Goal: Task Accomplishment & Management: Use online tool/utility

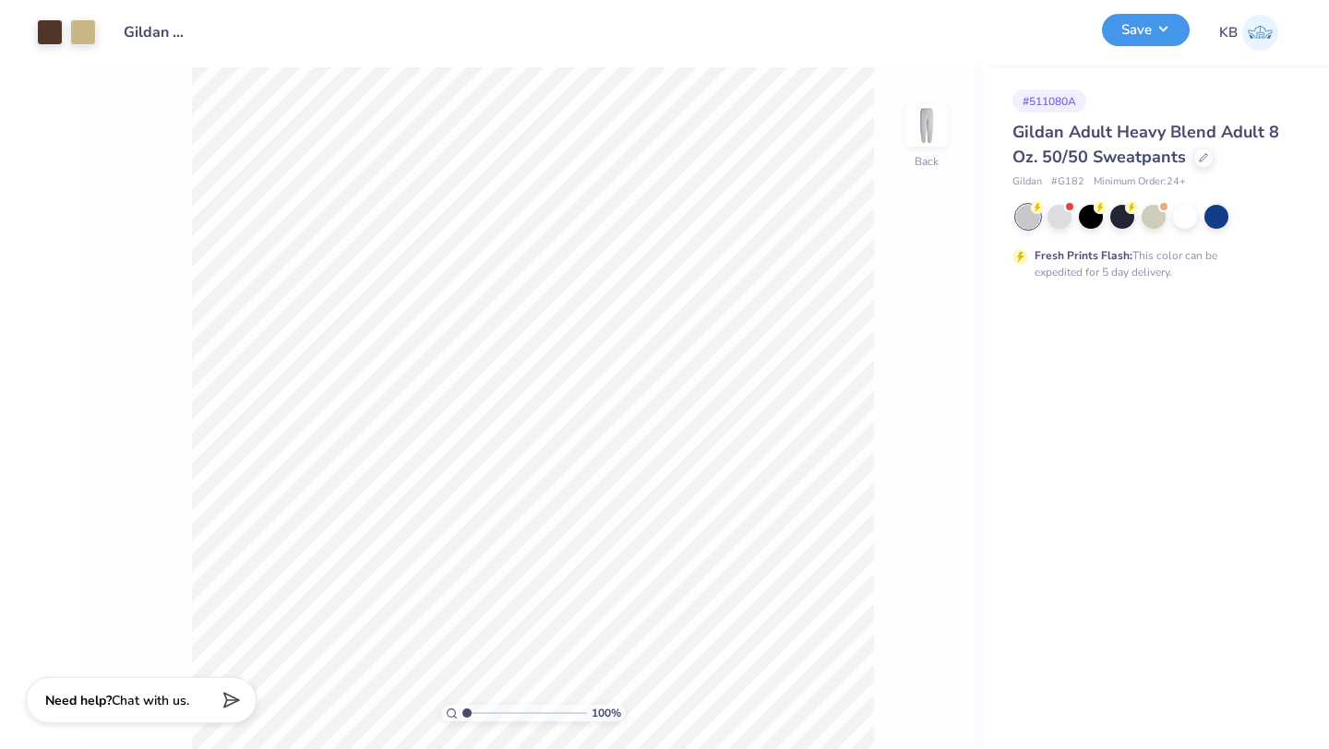
click at [1146, 37] on button "Save" at bounding box center [1146, 30] width 88 height 32
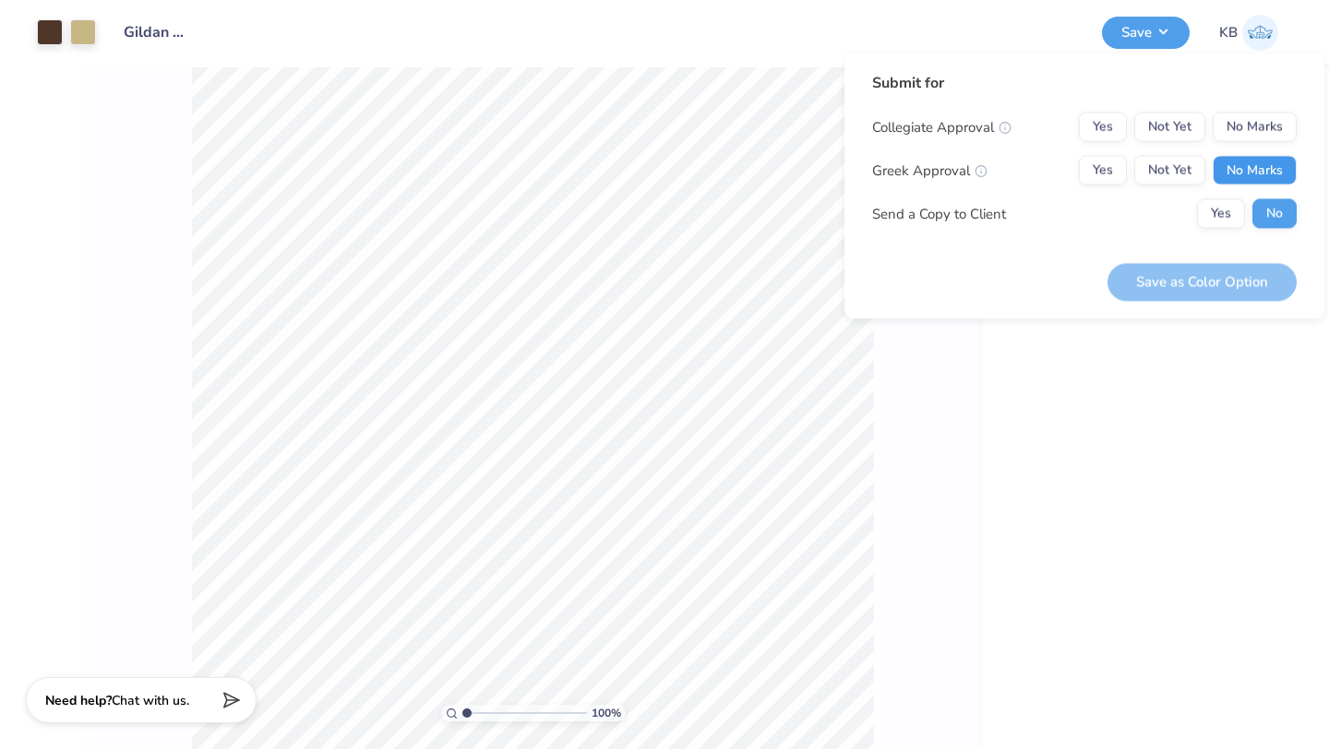
click at [1257, 182] on button "No Marks" at bounding box center [1254, 171] width 84 height 30
click at [1257, 134] on button "No Marks" at bounding box center [1254, 128] width 84 height 30
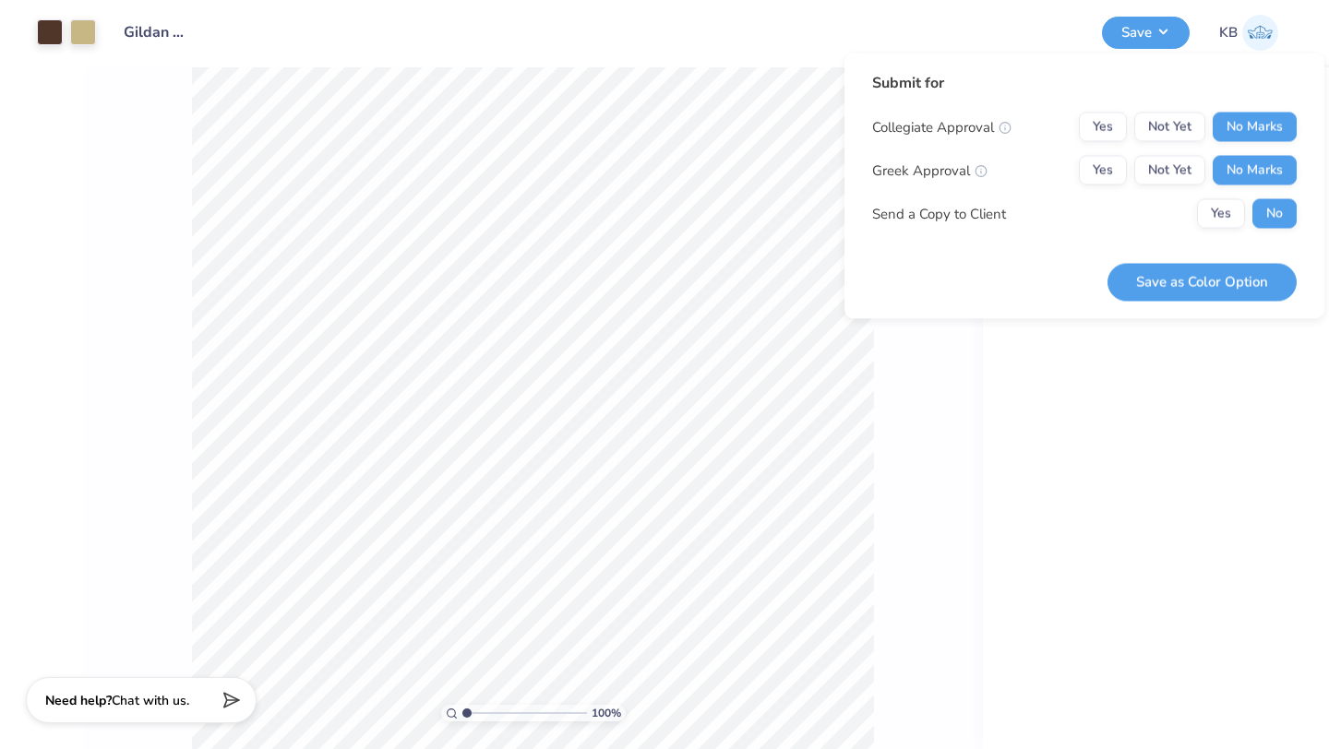
click at [960, 496] on div "100 % Back" at bounding box center [533, 408] width 900 height 682
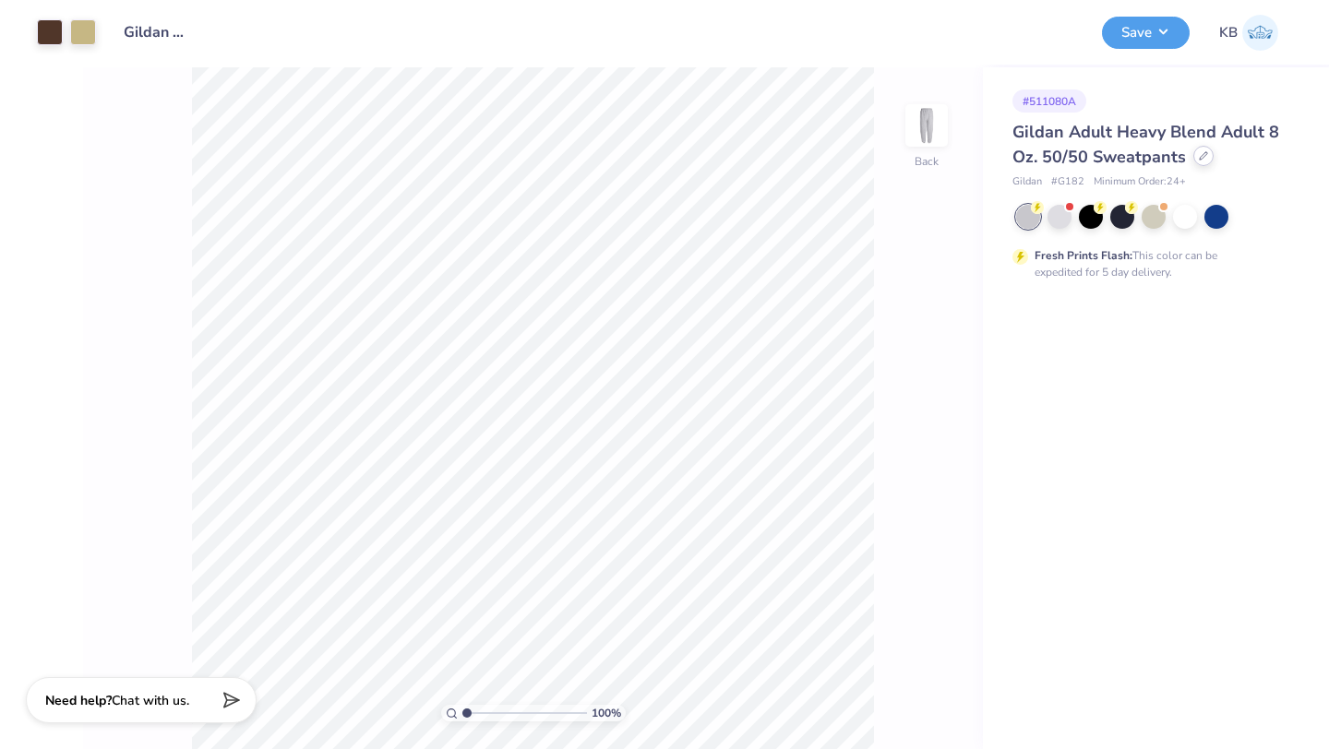
click at [1194, 160] on div at bounding box center [1203, 156] width 20 height 20
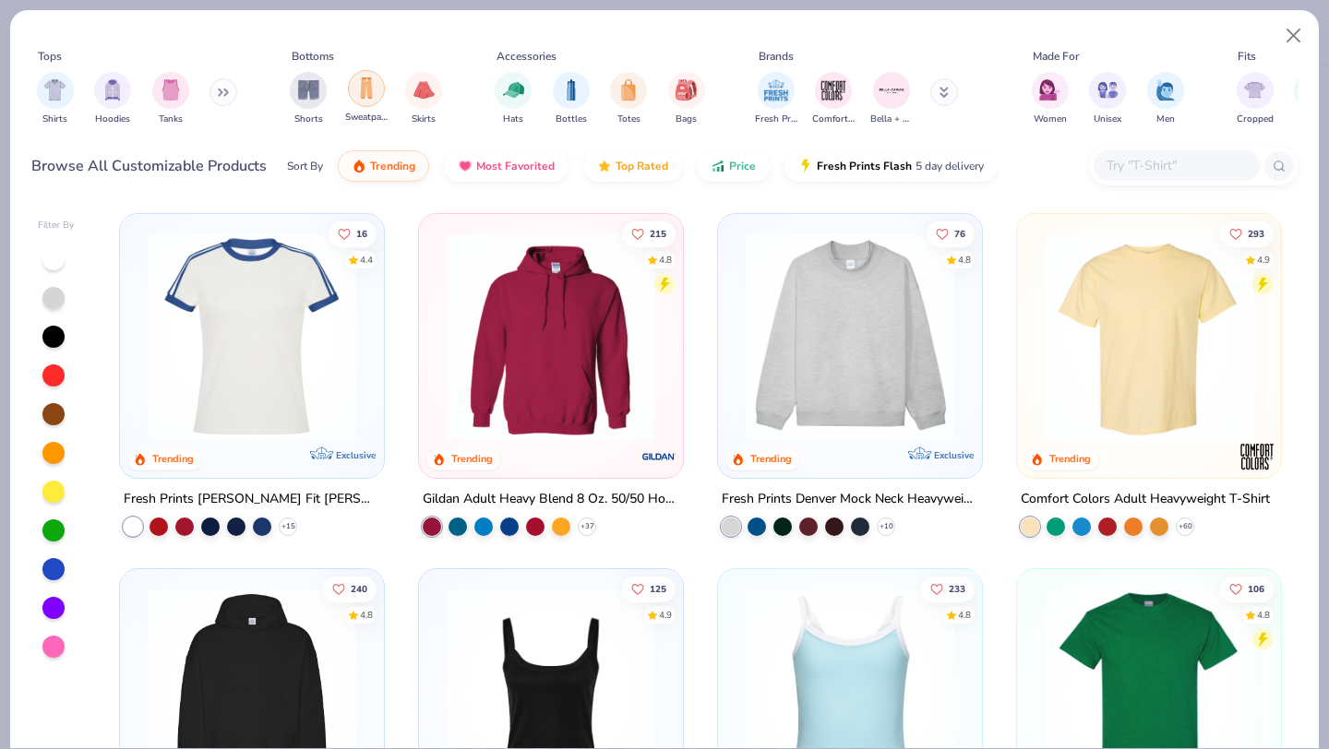
click at [370, 89] on img "filter for Sweatpants" at bounding box center [366, 88] width 20 height 21
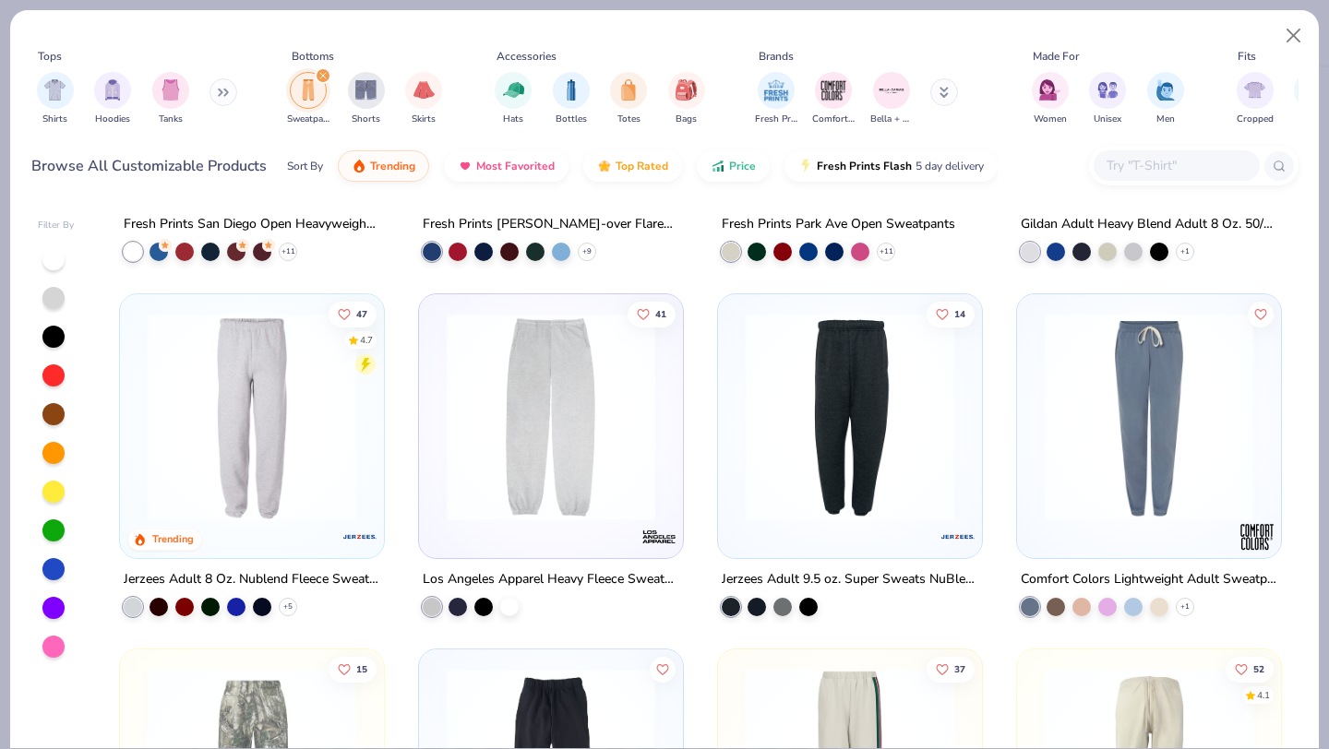
scroll to position [292, 0]
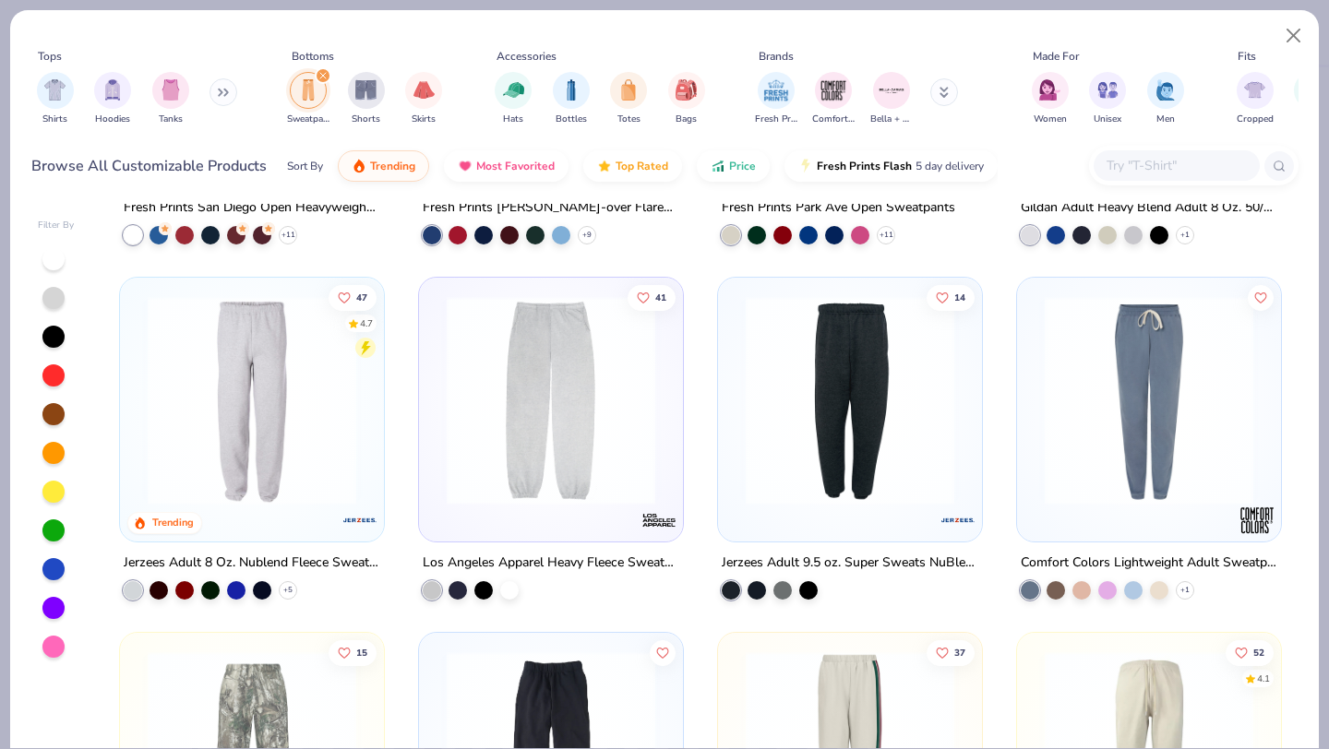
click at [268, 386] on img at bounding box center [251, 400] width 227 height 209
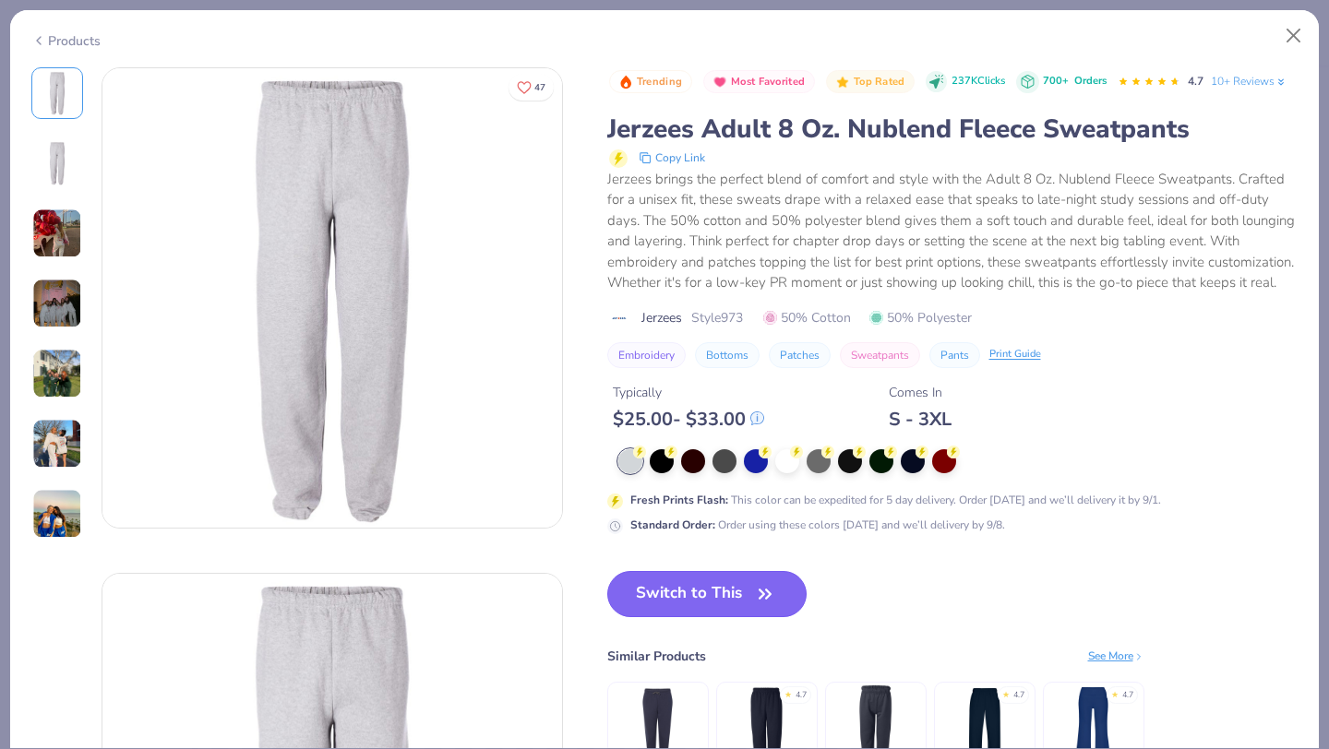
click at [693, 598] on button "Switch to This" at bounding box center [707, 594] width 200 height 46
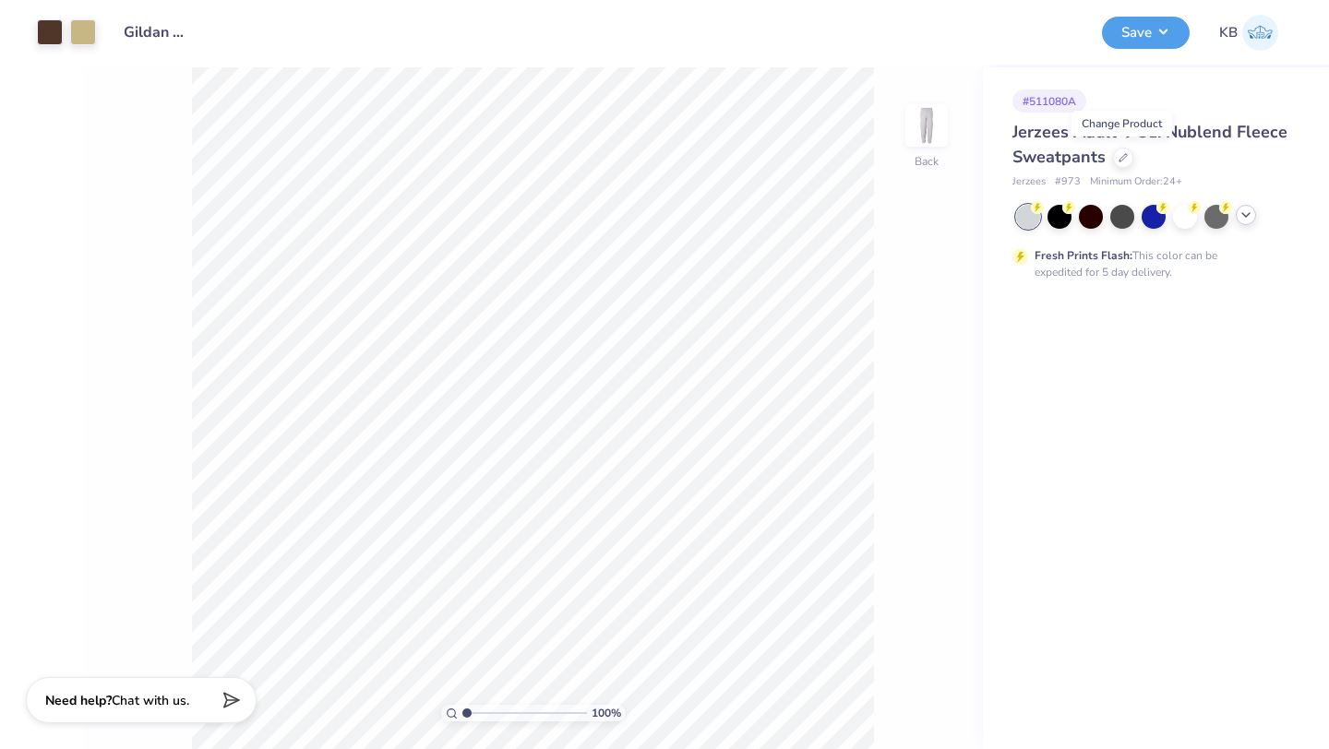
click at [1241, 215] on icon at bounding box center [1245, 215] width 15 height 15
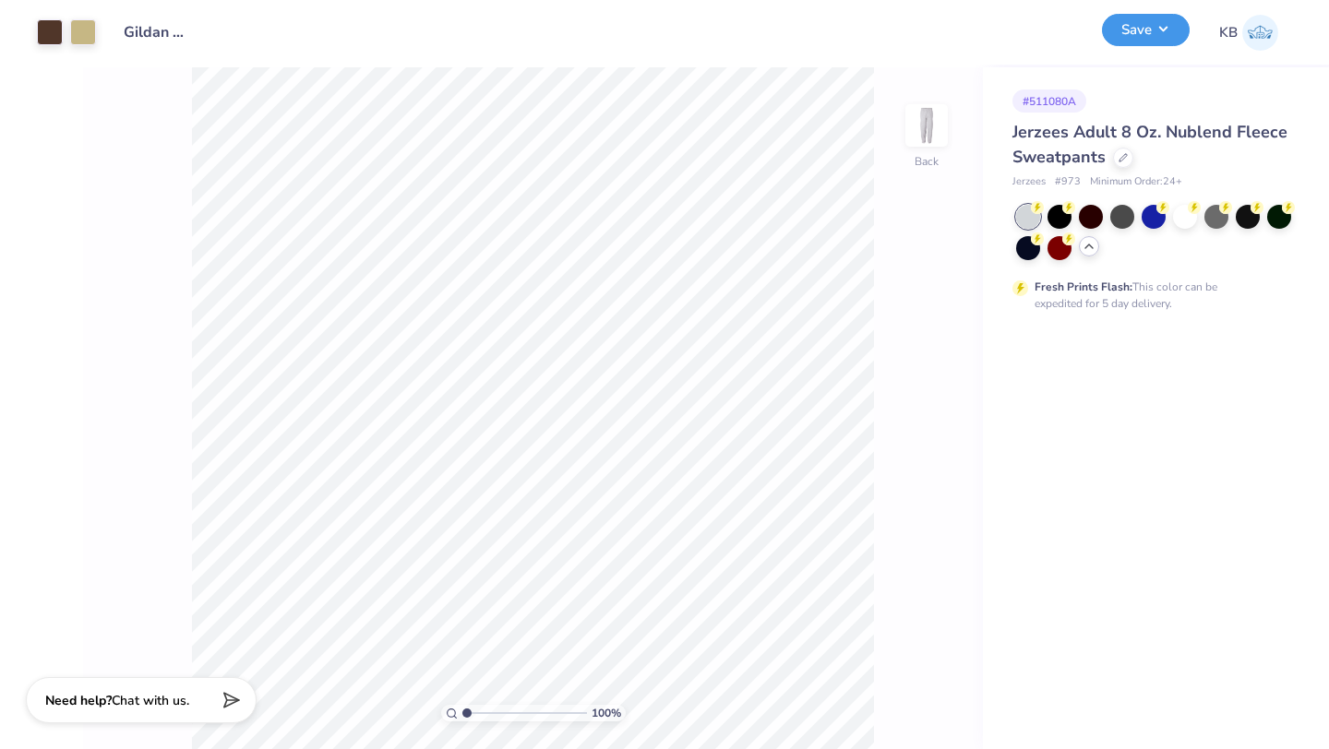
click at [1149, 34] on button "Save" at bounding box center [1146, 30] width 88 height 32
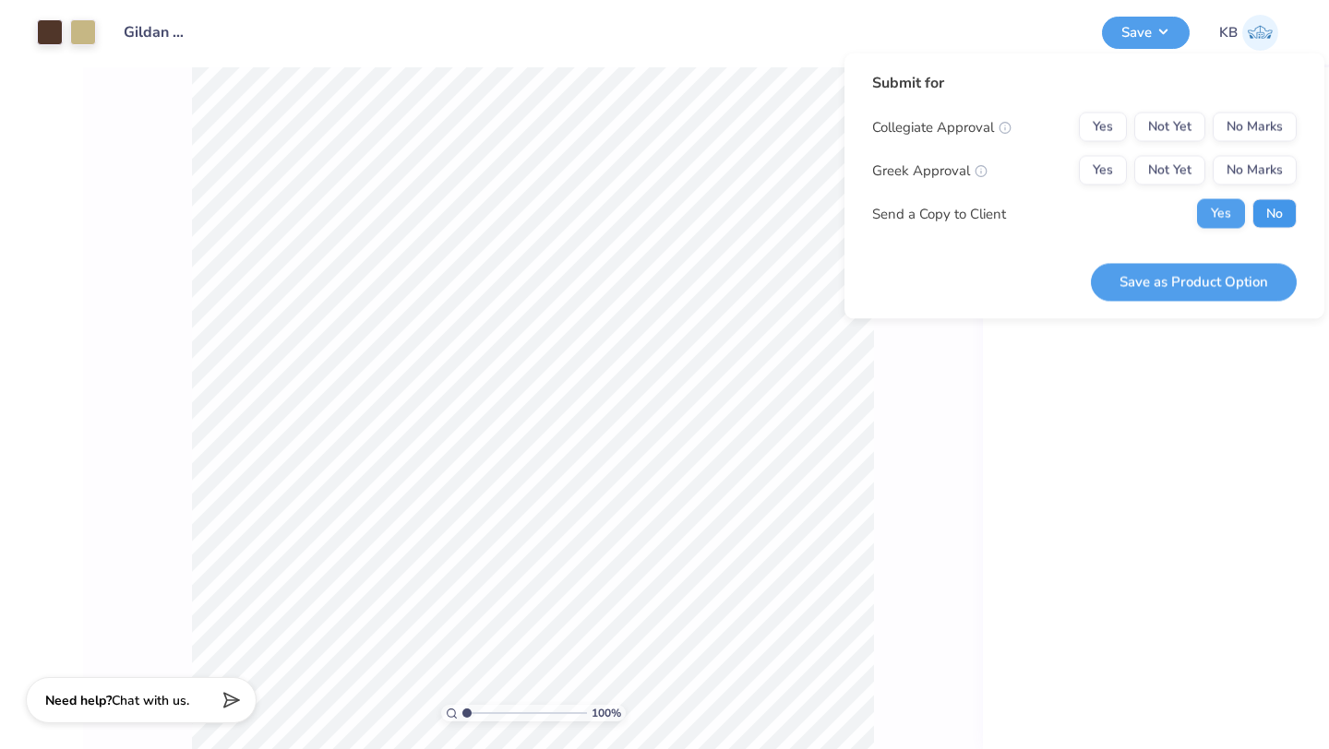
click at [1267, 222] on button "No" at bounding box center [1274, 214] width 44 height 30
click at [1256, 166] on button "No Marks" at bounding box center [1254, 171] width 84 height 30
click at [1253, 126] on button "No Marks" at bounding box center [1254, 128] width 84 height 30
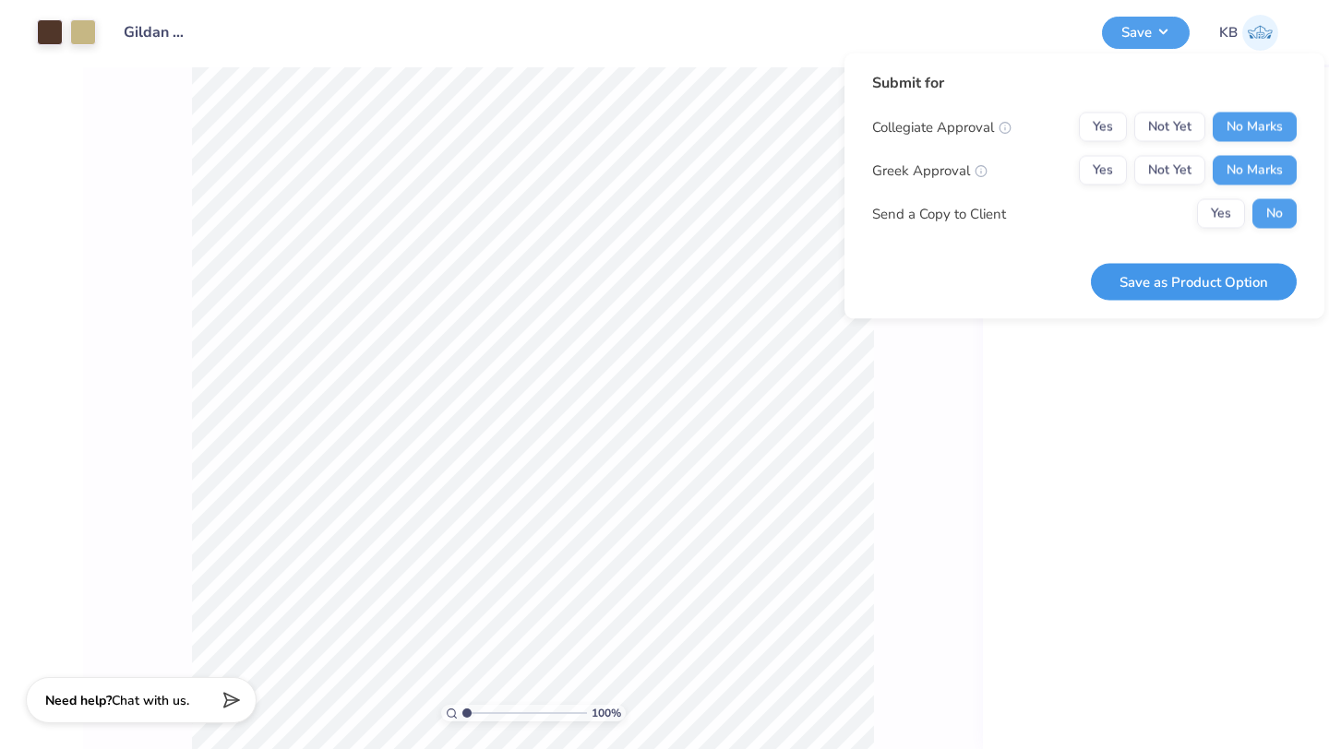
click at [1213, 279] on button "Save as Product Option" at bounding box center [1194, 282] width 206 height 38
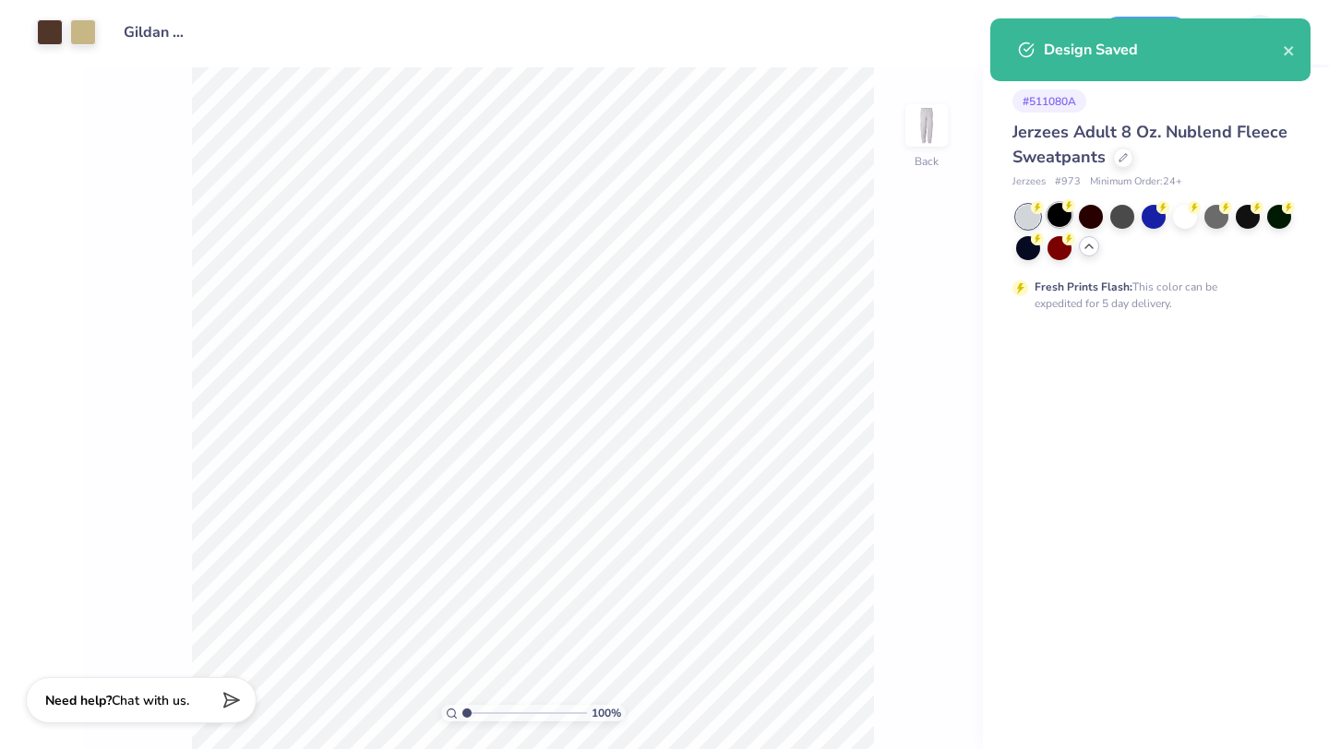
click at [1061, 213] on div at bounding box center [1059, 215] width 24 height 24
click at [51, 33] on div at bounding box center [50, 31] width 26 height 26
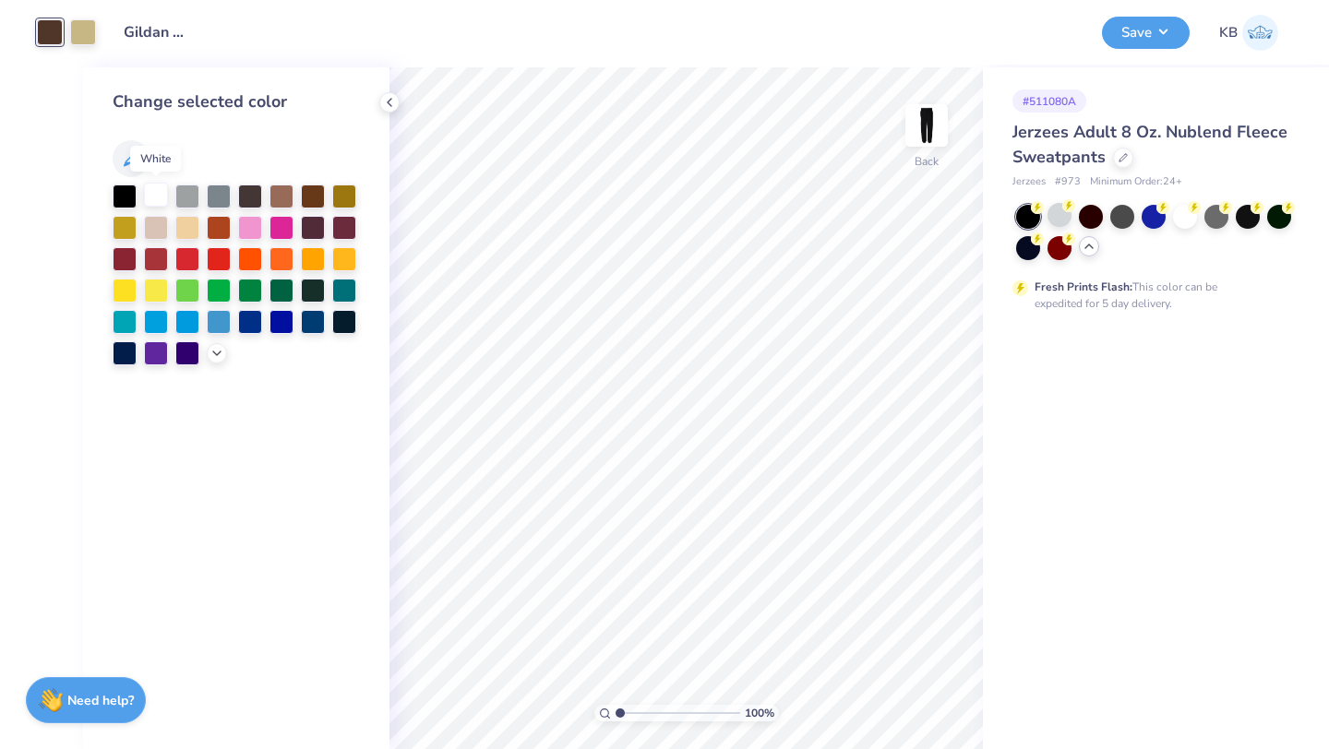
click at [157, 187] on div at bounding box center [156, 195] width 24 height 24
click at [215, 352] on icon at bounding box center [216, 351] width 15 height 15
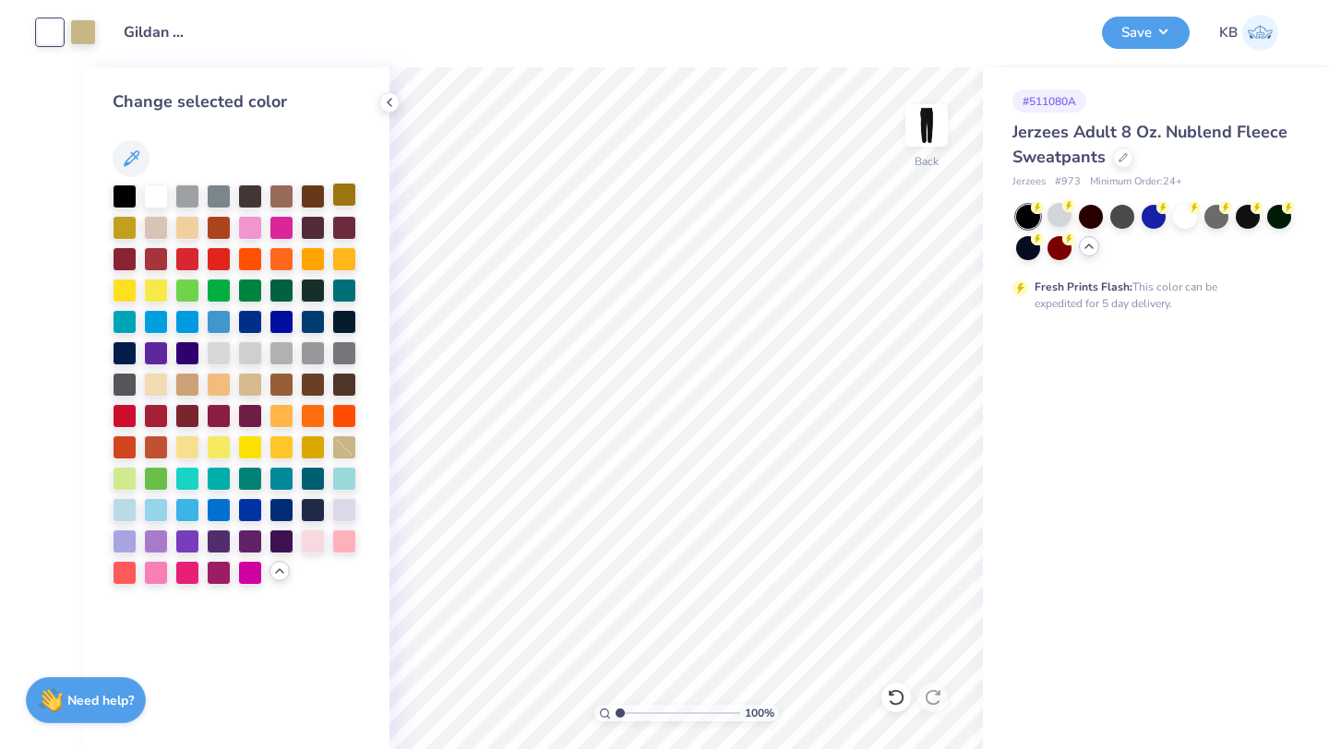
click at [347, 197] on div at bounding box center [344, 195] width 24 height 24
click at [251, 290] on div at bounding box center [250, 289] width 24 height 24
click at [89, 30] on div at bounding box center [83, 31] width 26 height 26
click at [343, 440] on div at bounding box center [344, 446] width 24 height 24
click at [214, 286] on div at bounding box center [219, 289] width 24 height 24
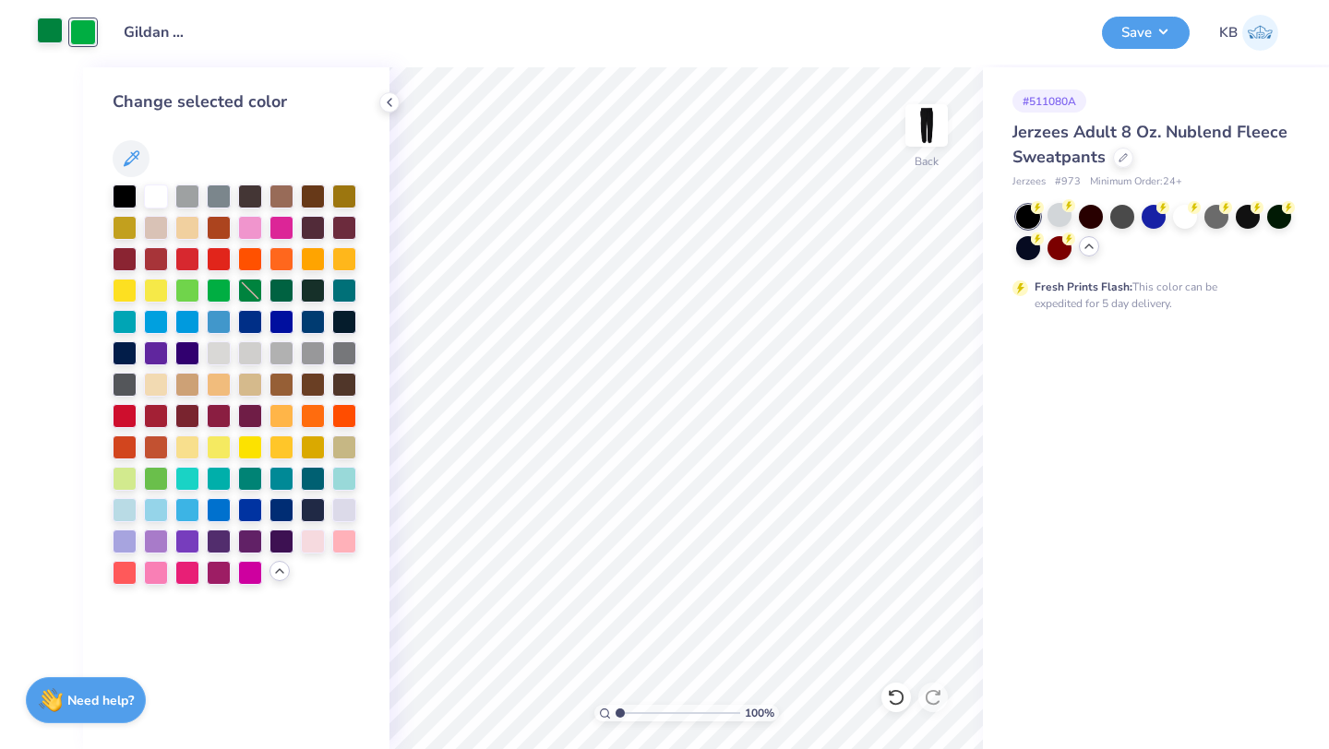
click at [48, 22] on div at bounding box center [50, 31] width 26 height 26
click at [348, 447] on div at bounding box center [344, 446] width 24 height 24
click at [86, 31] on div at bounding box center [83, 31] width 26 height 26
click at [152, 199] on div at bounding box center [156, 195] width 24 height 24
click at [133, 202] on div at bounding box center [125, 195] width 24 height 24
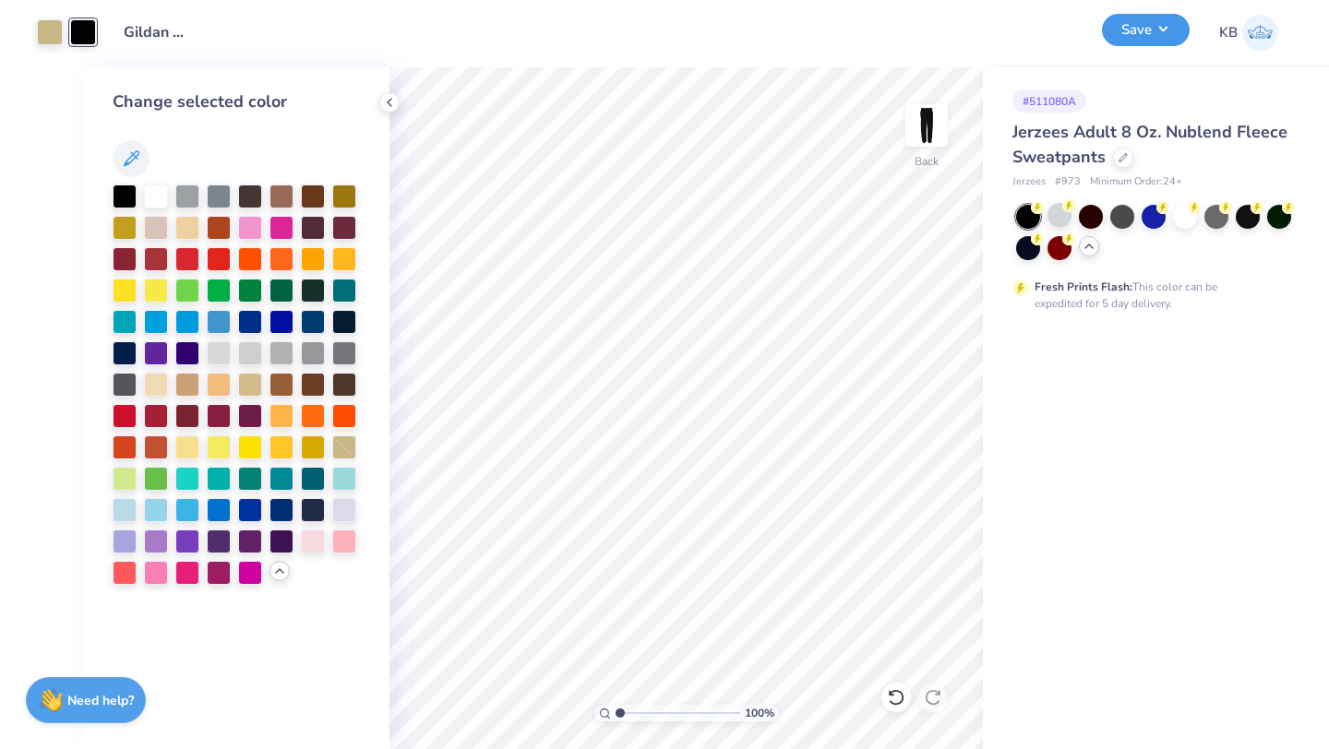
click at [1146, 34] on button "Save" at bounding box center [1146, 30] width 88 height 32
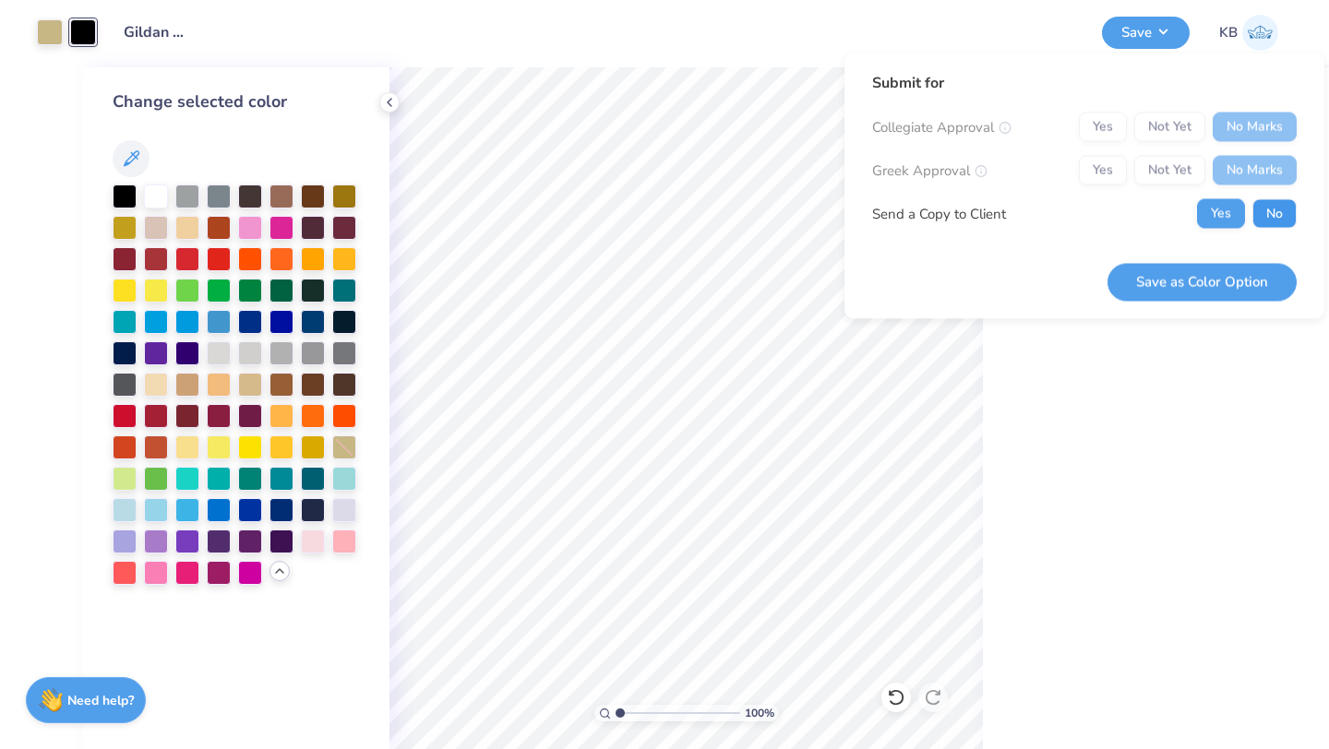
click at [1258, 206] on button "No" at bounding box center [1274, 214] width 44 height 30
click at [1210, 278] on button "Save as Color Option" at bounding box center [1201, 282] width 189 height 38
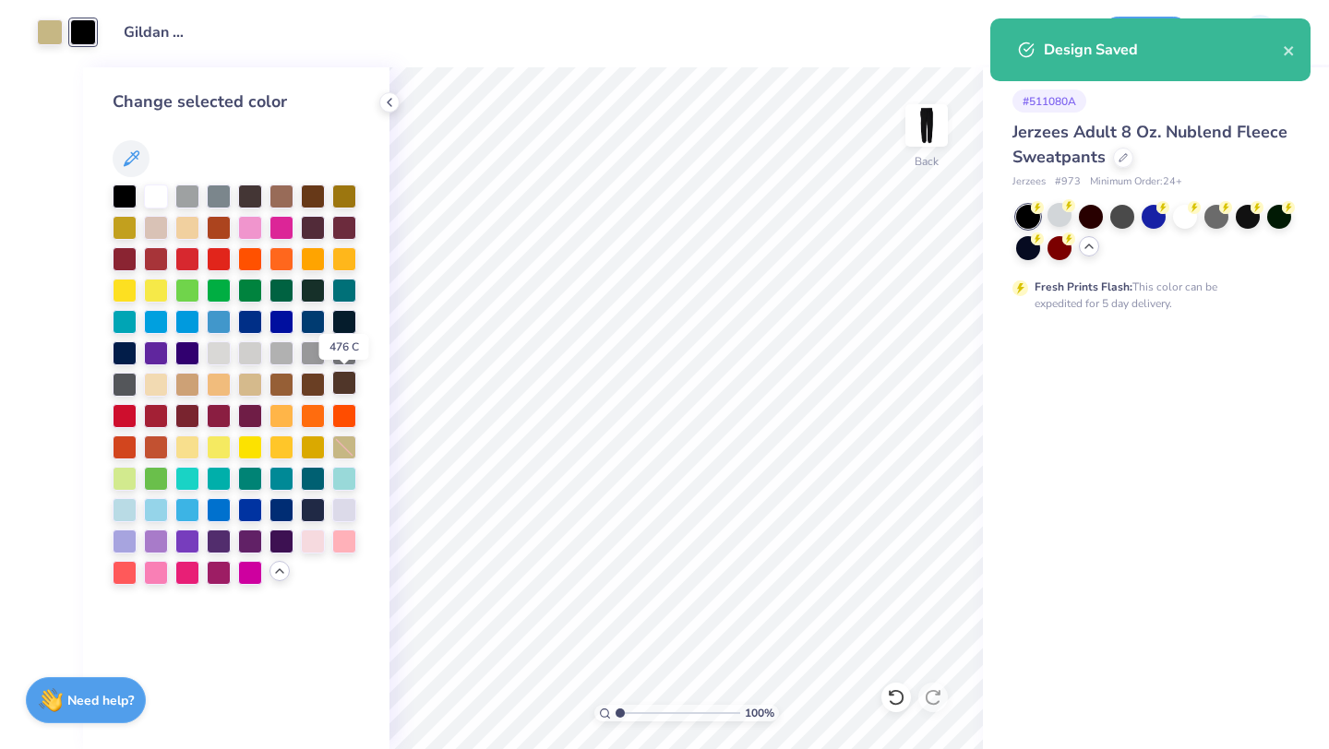
click at [340, 383] on div at bounding box center [344, 383] width 24 height 24
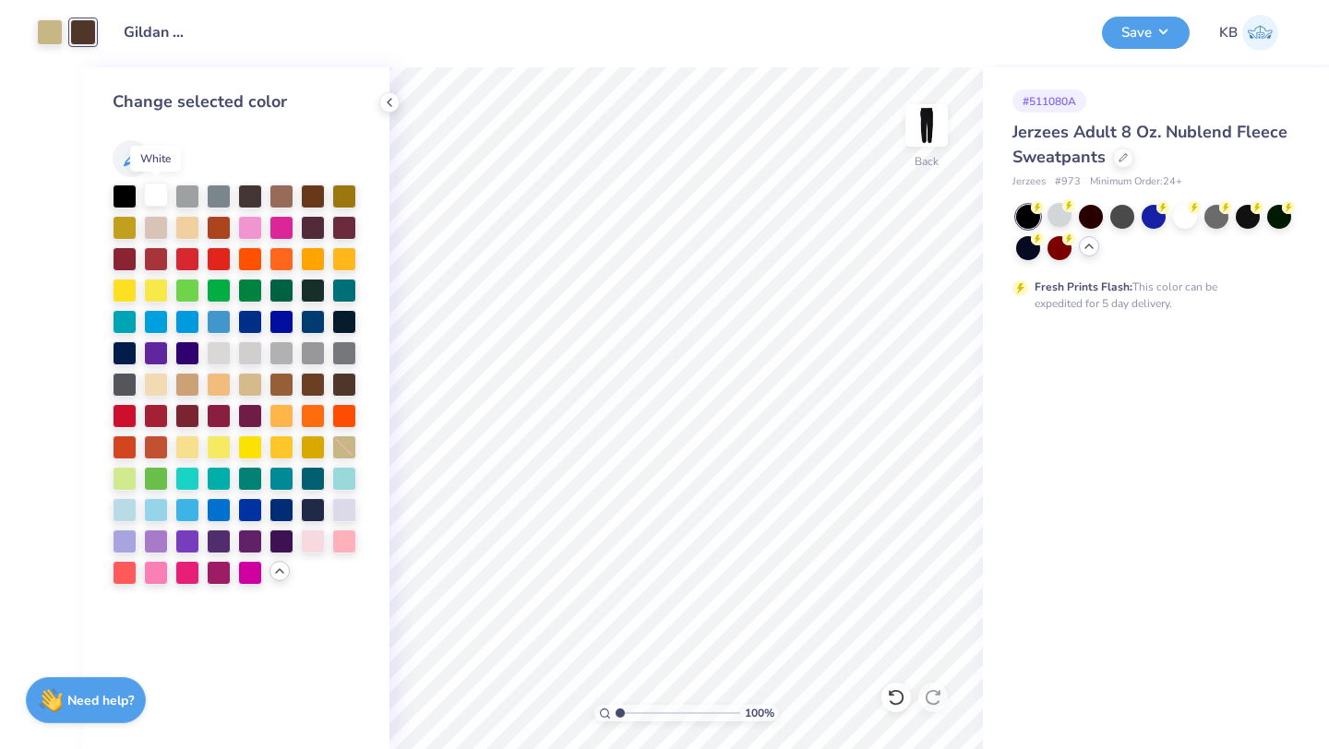
click at [161, 193] on div at bounding box center [156, 195] width 24 height 24
click at [131, 195] on div at bounding box center [125, 195] width 24 height 24
click at [51, 24] on div at bounding box center [50, 31] width 26 height 26
click at [342, 382] on div at bounding box center [344, 383] width 24 height 24
click at [150, 199] on div at bounding box center [156, 195] width 24 height 24
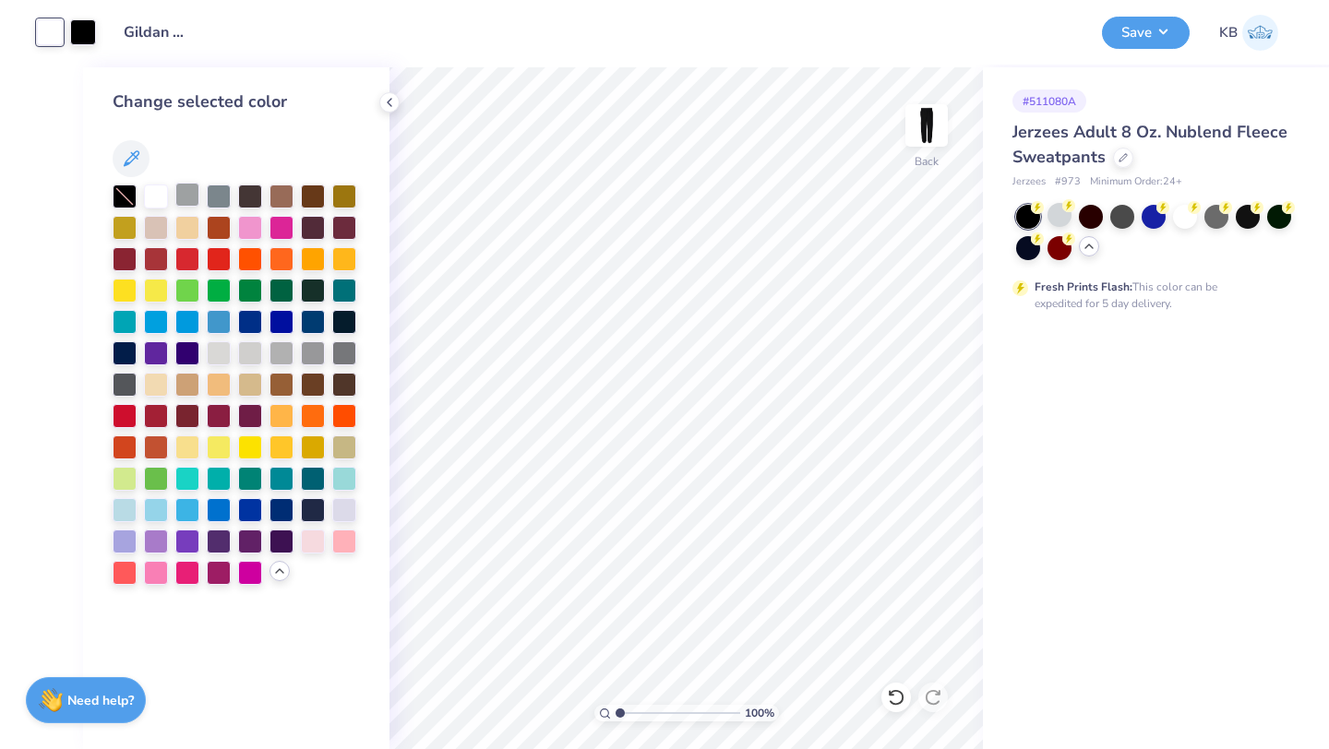
click at [180, 198] on div at bounding box center [187, 195] width 24 height 24
click at [353, 196] on div at bounding box center [344, 195] width 24 height 24
click at [1163, 26] on button "Save" at bounding box center [1146, 30] width 88 height 32
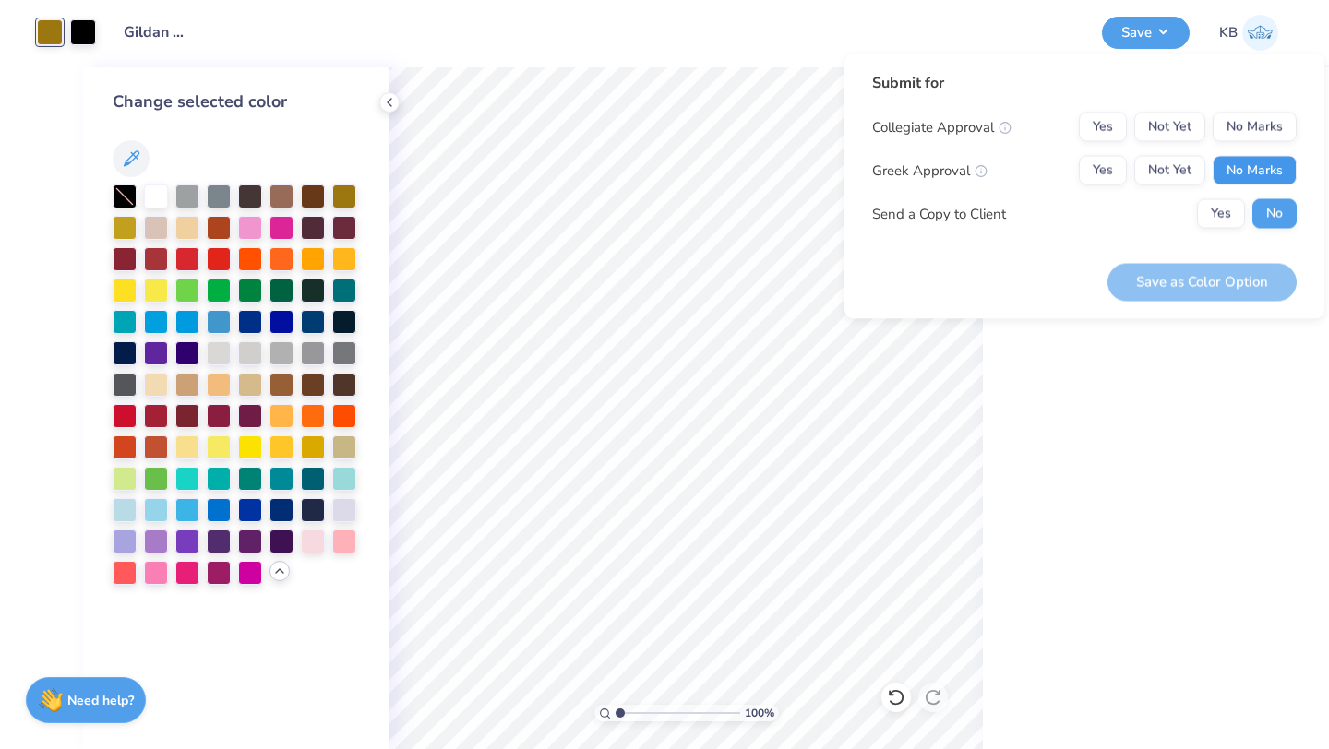
click at [1260, 167] on button "No Marks" at bounding box center [1254, 171] width 84 height 30
click at [1260, 125] on button "No Marks" at bounding box center [1254, 128] width 84 height 30
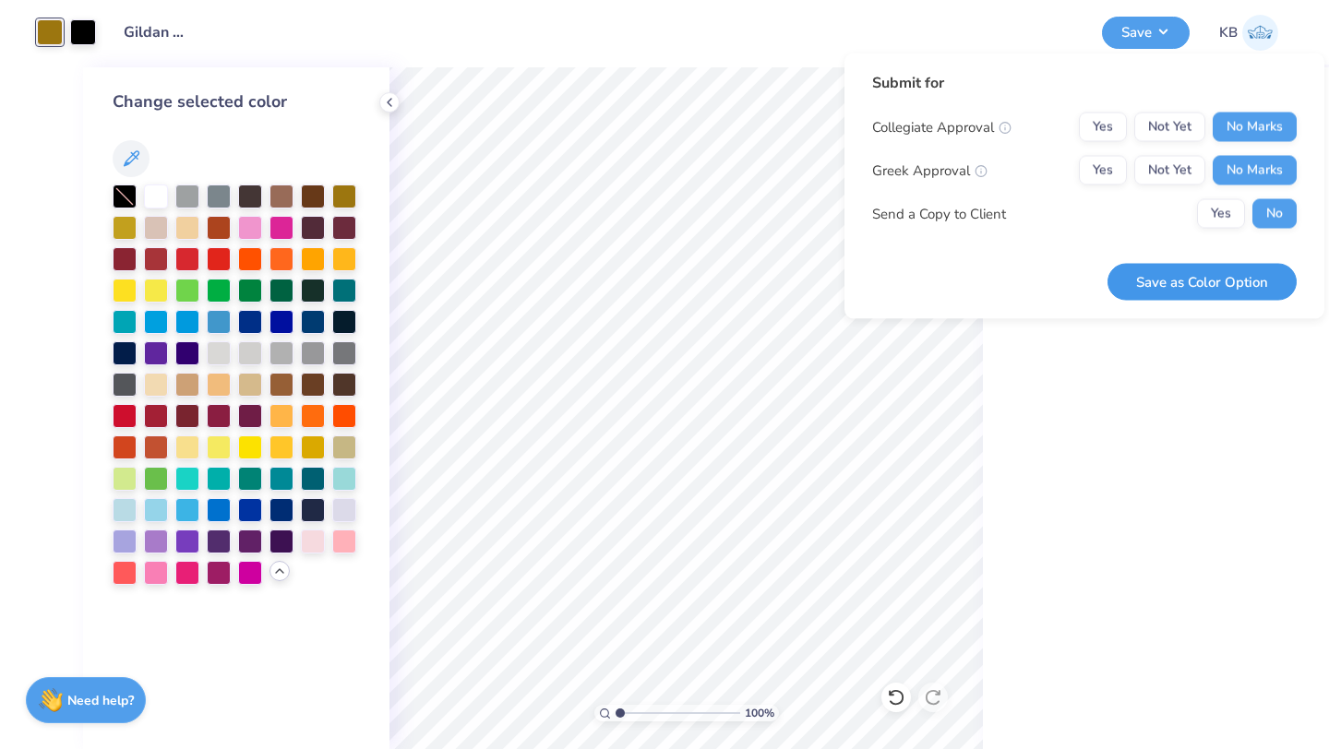
click at [1216, 282] on button "Save as Color Option" at bounding box center [1201, 282] width 189 height 38
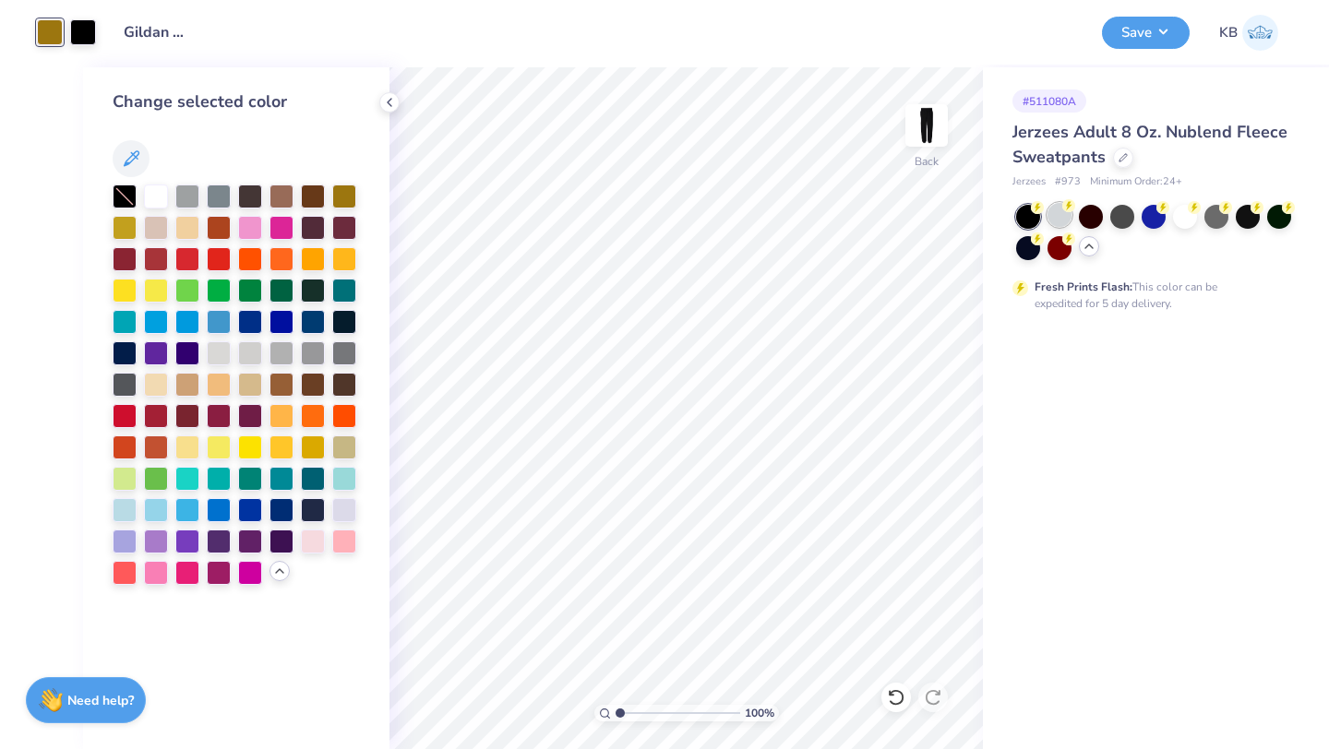
click at [1057, 216] on div at bounding box center [1059, 215] width 24 height 24
click at [1092, 217] on div at bounding box center [1091, 215] width 24 height 24
click at [1244, 216] on div at bounding box center [1247, 215] width 24 height 24
click at [1024, 251] on div at bounding box center [1028, 246] width 24 height 24
click at [1050, 248] on div at bounding box center [1059, 246] width 24 height 24
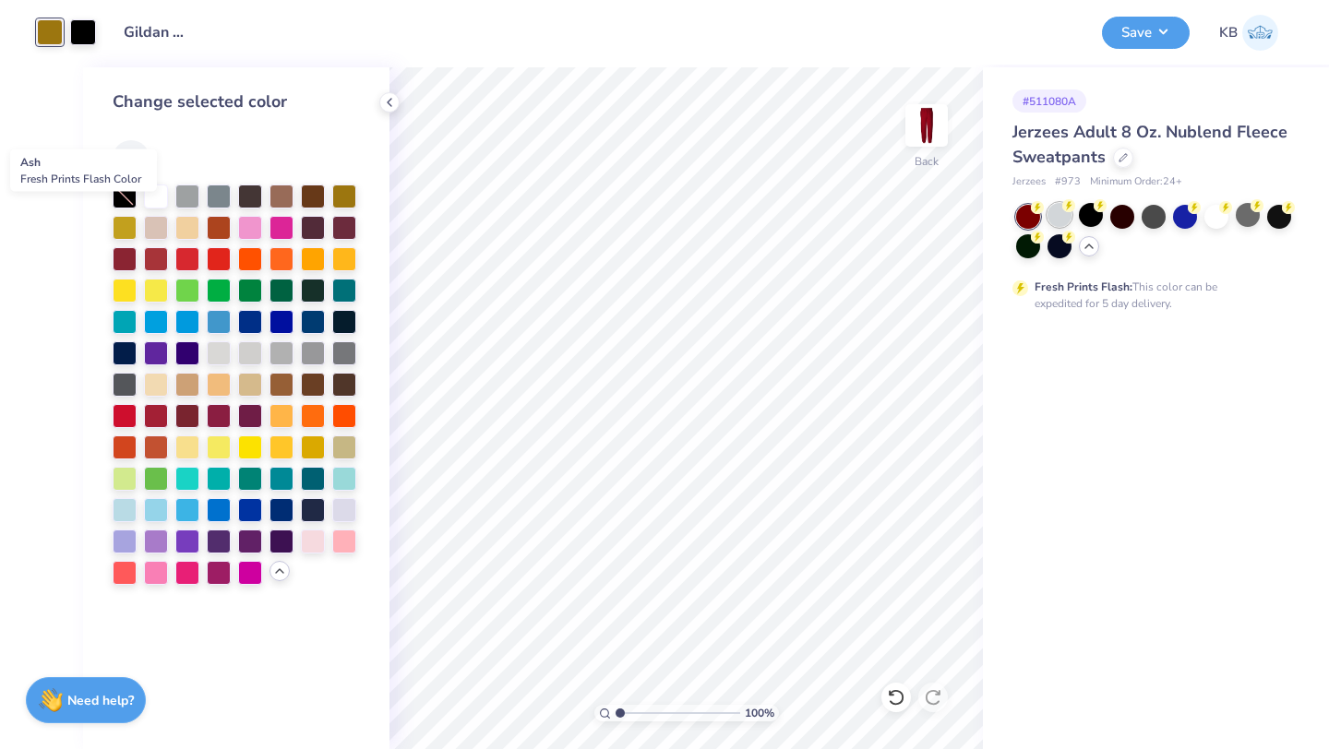
click at [1055, 222] on div at bounding box center [1059, 215] width 24 height 24
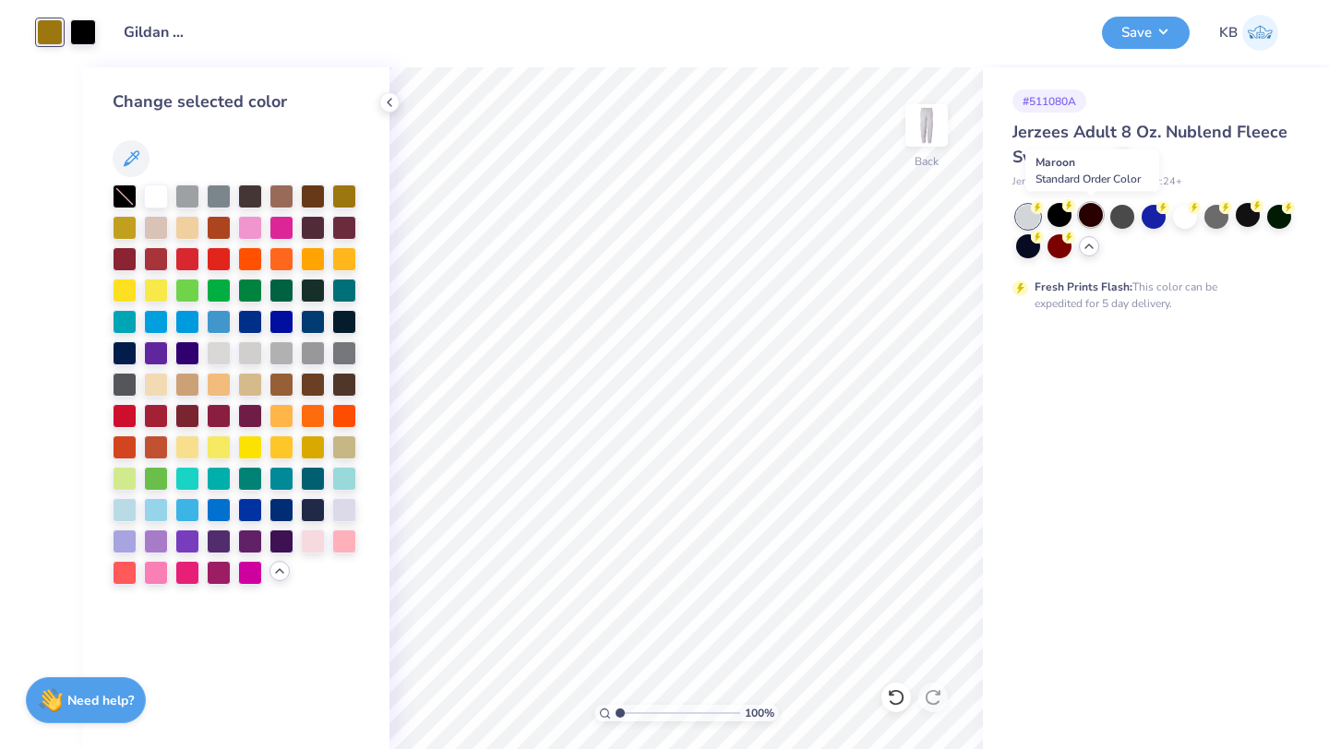
click at [1091, 221] on div at bounding box center [1091, 215] width 24 height 24
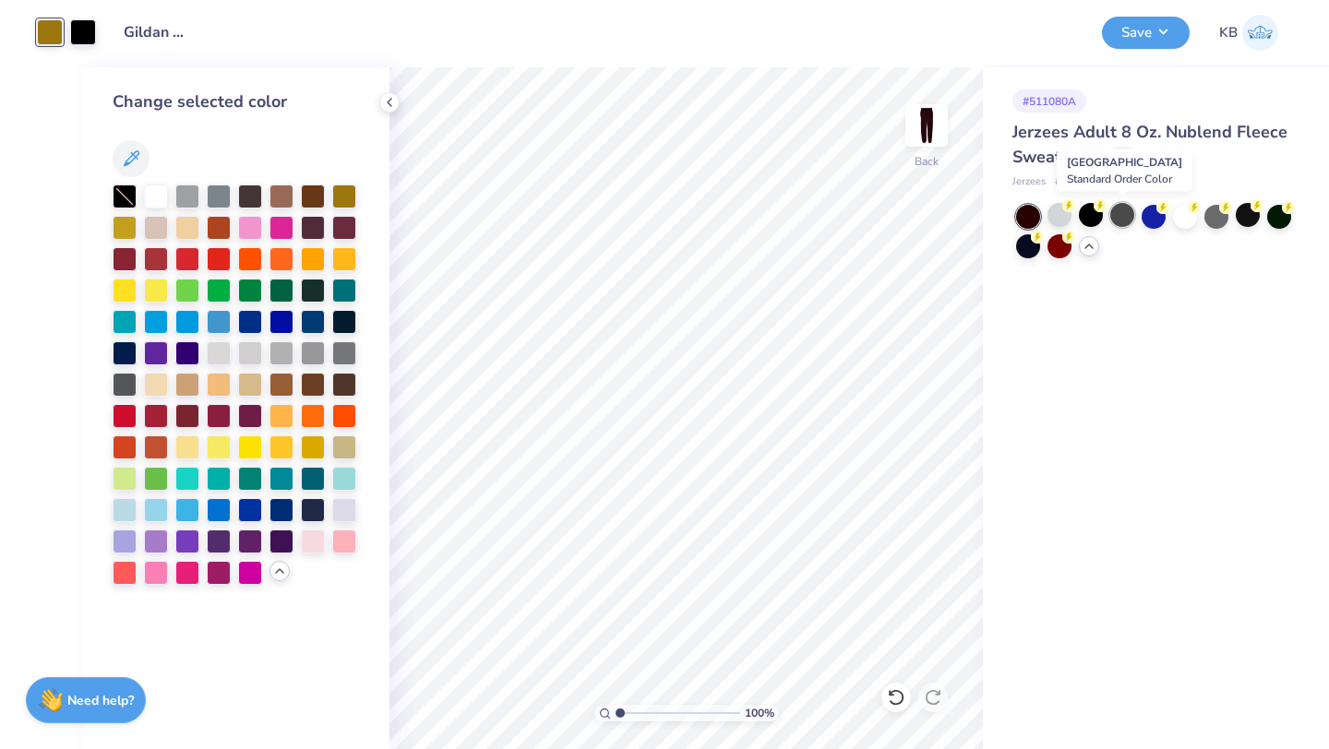
click at [1120, 221] on div at bounding box center [1122, 215] width 24 height 24
click at [155, 195] on div at bounding box center [156, 195] width 24 height 24
click at [344, 381] on div at bounding box center [344, 383] width 24 height 24
click at [153, 183] on div at bounding box center [156, 195] width 24 height 24
click at [1122, 217] on div at bounding box center [1122, 215] width 24 height 24
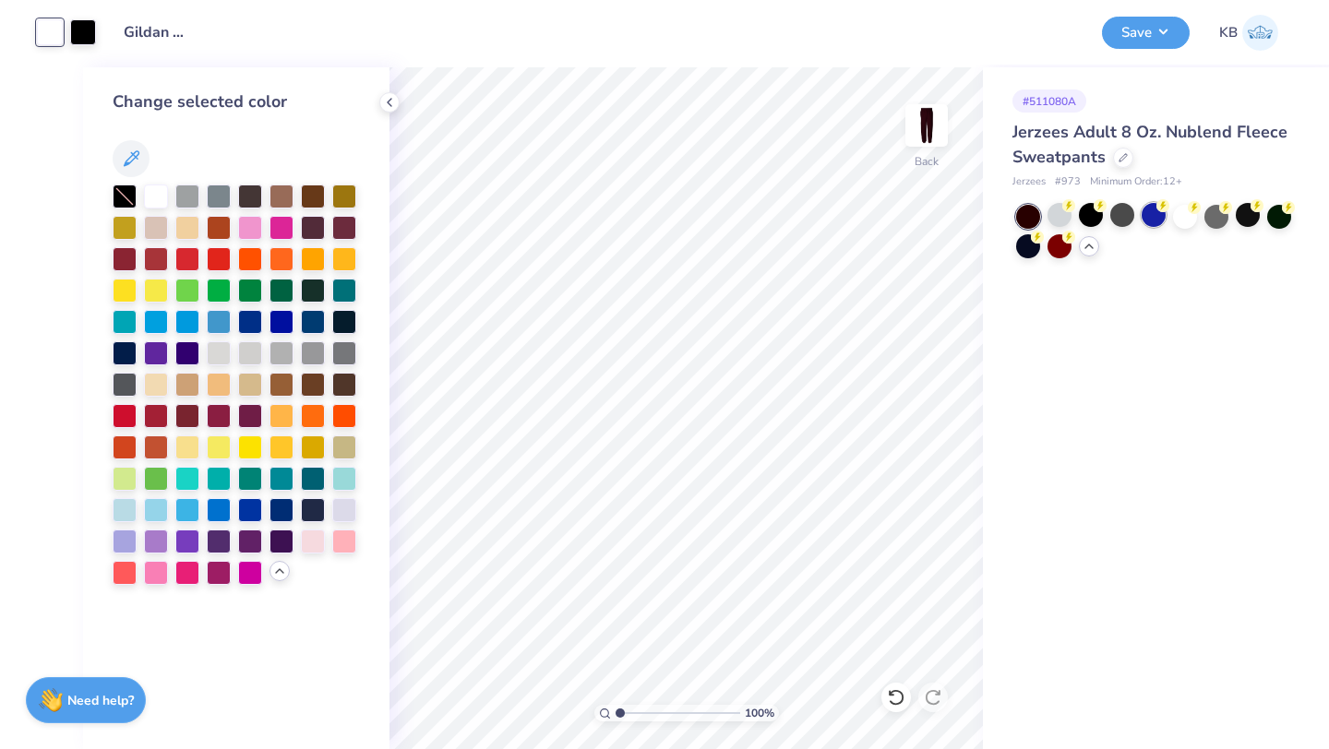
click at [1150, 219] on div at bounding box center [1153, 215] width 24 height 24
click at [1180, 218] on div at bounding box center [1185, 215] width 24 height 24
click at [342, 389] on div at bounding box center [344, 383] width 24 height 24
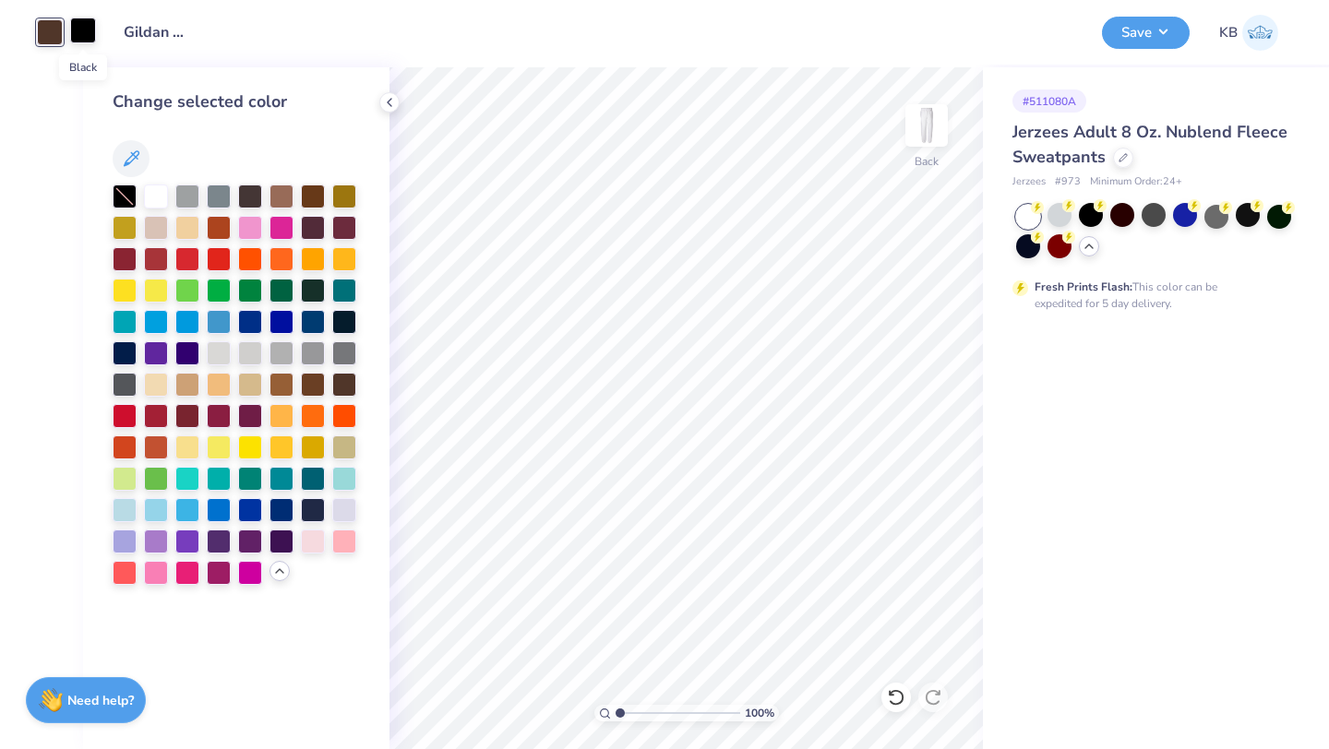
click at [82, 39] on div at bounding box center [83, 31] width 26 height 26
click at [155, 197] on div at bounding box center [156, 195] width 24 height 24
click at [314, 380] on div at bounding box center [313, 383] width 24 height 24
click at [340, 444] on div at bounding box center [344, 446] width 24 height 24
click at [1157, 37] on button "Save" at bounding box center [1146, 30] width 88 height 32
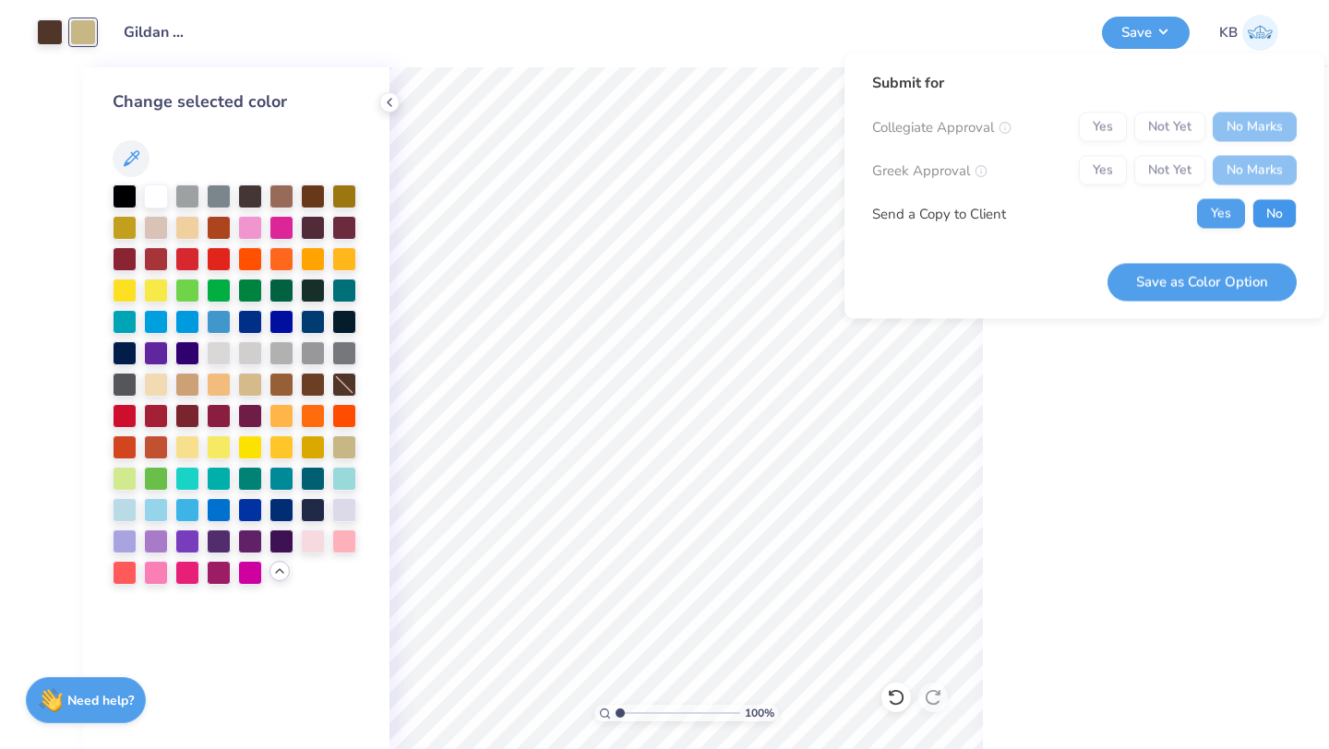
click at [1284, 217] on button "No" at bounding box center [1274, 214] width 44 height 30
click at [1235, 305] on div "Submit for Collegiate Approval Yes Not Yet No Marks Greek Approval Yes Not Yet …" at bounding box center [1084, 187] width 480 height 266
click at [1230, 284] on button "Save as Color Option" at bounding box center [1201, 282] width 189 height 38
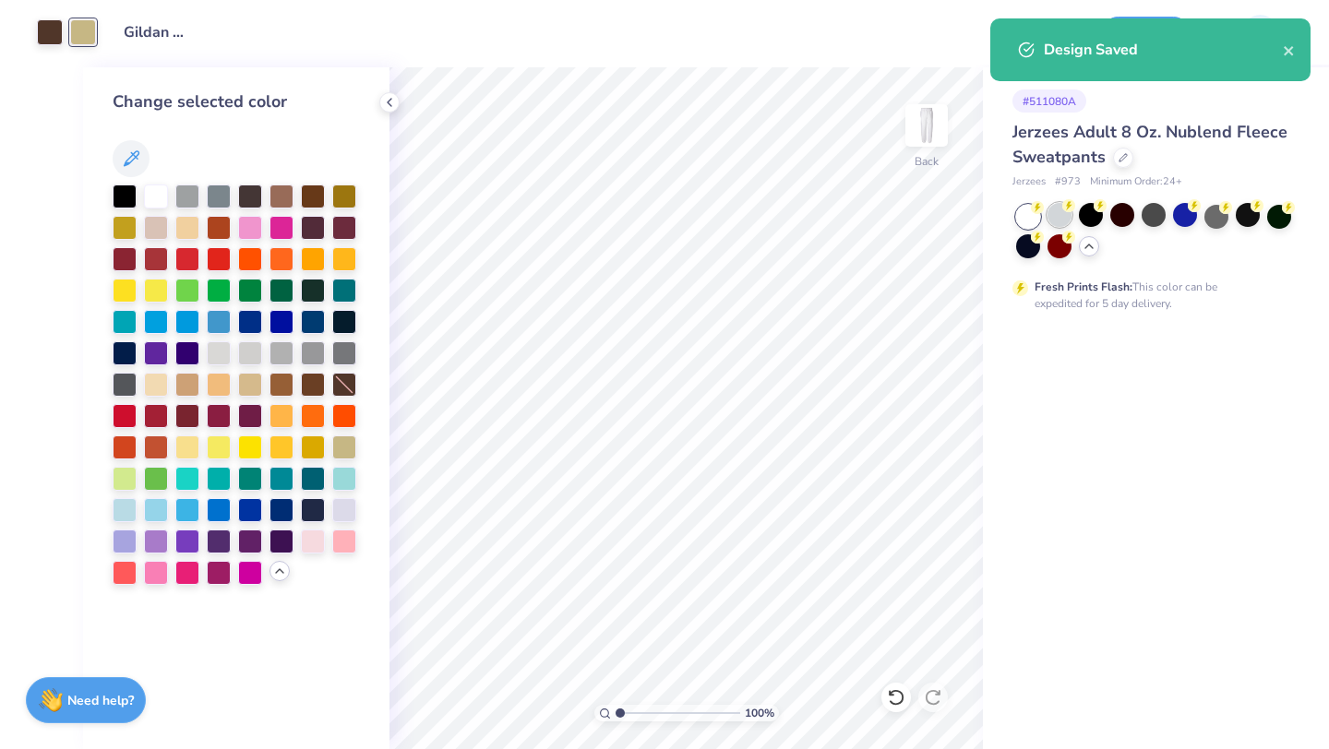
click at [1055, 217] on div at bounding box center [1059, 215] width 24 height 24
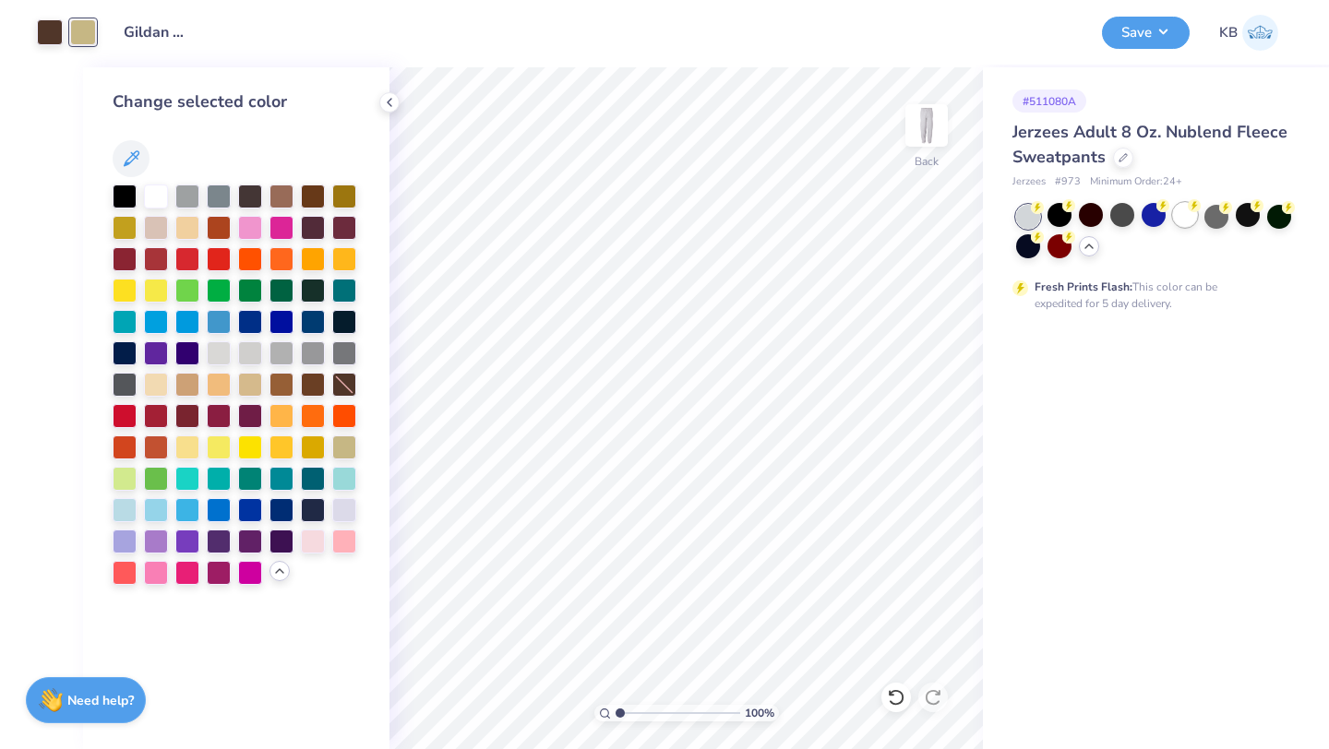
click at [1184, 218] on div at bounding box center [1185, 215] width 24 height 24
click at [45, 31] on div at bounding box center [50, 31] width 26 height 26
click at [128, 198] on div at bounding box center [125, 195] width 24 height 24
click at [90, 35] on div at bounding box center [83, 31] width 26 height 26
click at [346, 390] on div at bounding box center [344, 383] width 24 height 24
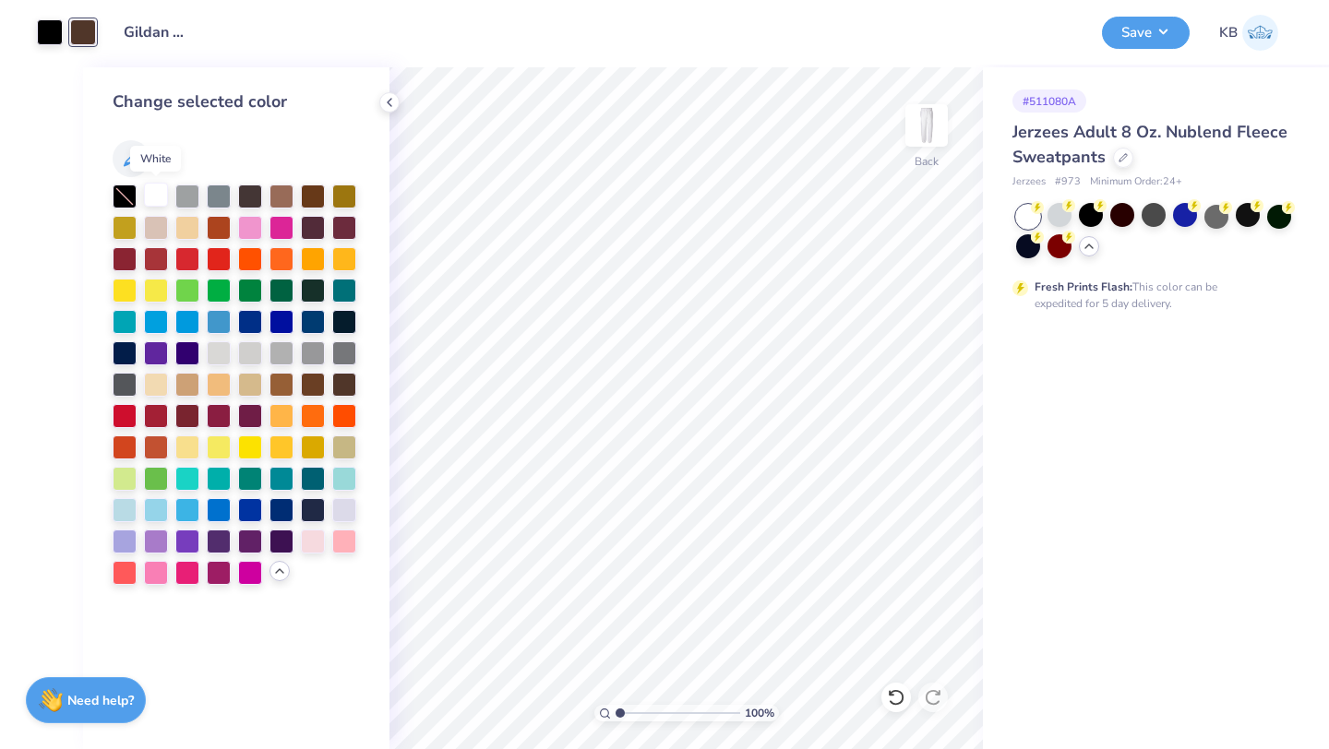
click at [157, 192] on div at bounding box center [156, 195] width 24 height 24
click at [194, 195] on div at bounding box center [187, 195] width 24 height 24
click at [355, 390] on div at bounding box center [344, 383] width 24 height 24
click at [350, 436] on div at bounding box center [344, 446] width 24 height 24
click at [1149, 214] on div at bounding box center [1153, 215] width 24 height 24
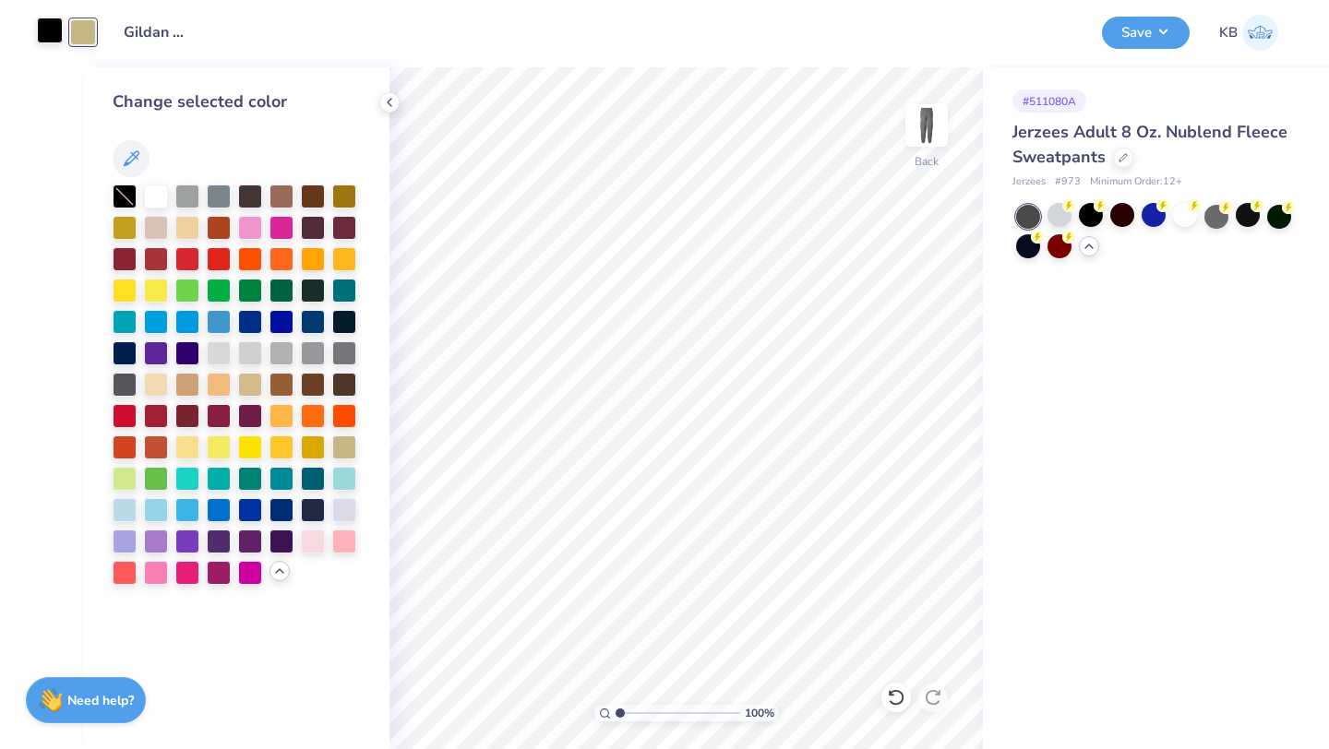
click at [50, 37] on div at bounding box center [50, 31] width 26 height 26
click at [343, 390] on div at bounding box center [344, 383] width 24 height 24
click at [149, 197] on div at bounding box center [156, 195] width 24 height 24
click at [128, 196] on div at bounding box center [125, 195] width 24 height 24
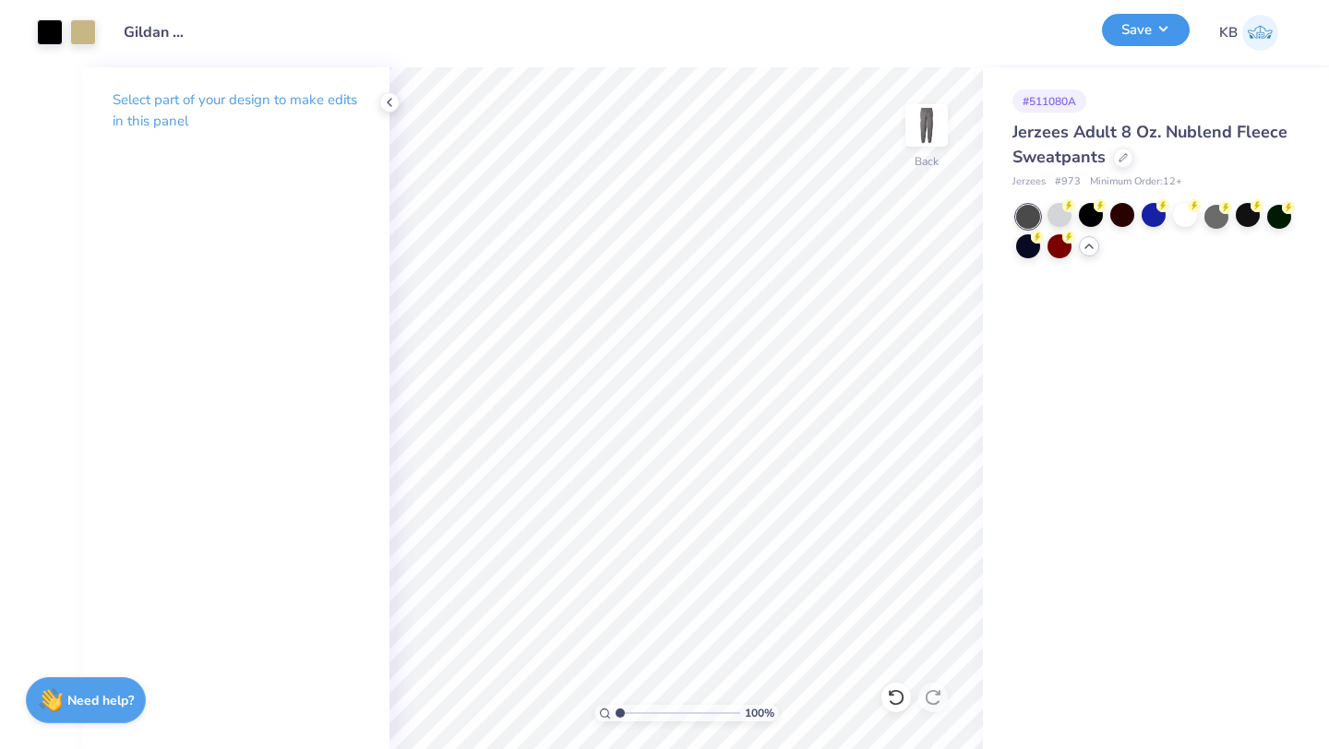
click at [1147, 36] on button "Save" at bounding box center [1146, 30] width 88 height 32
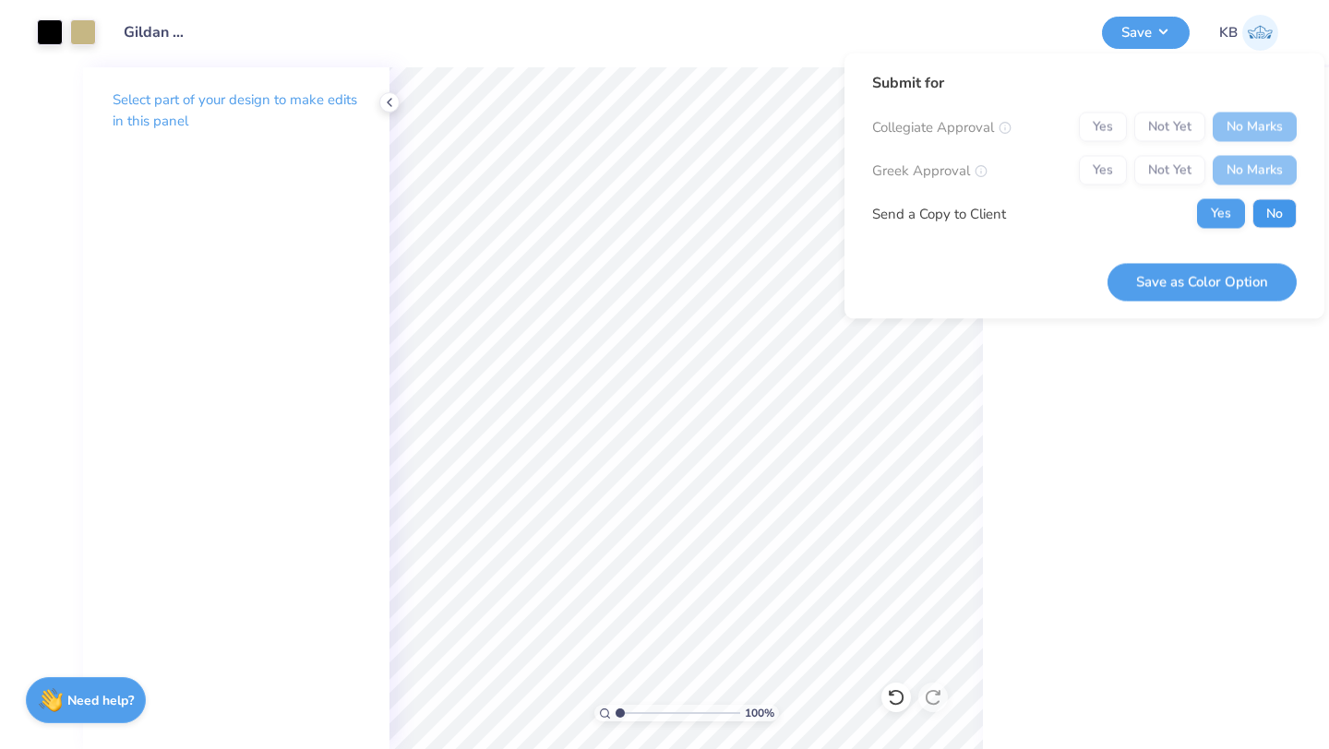
click at [1265, 208] on button "No" at bounding box center [1274, 214] width 44 height 30
click at [1206, 280] on button "Save as Color Option" at bounding box center [1201, 282] width 189 height 38
